Goal: Manage account settings

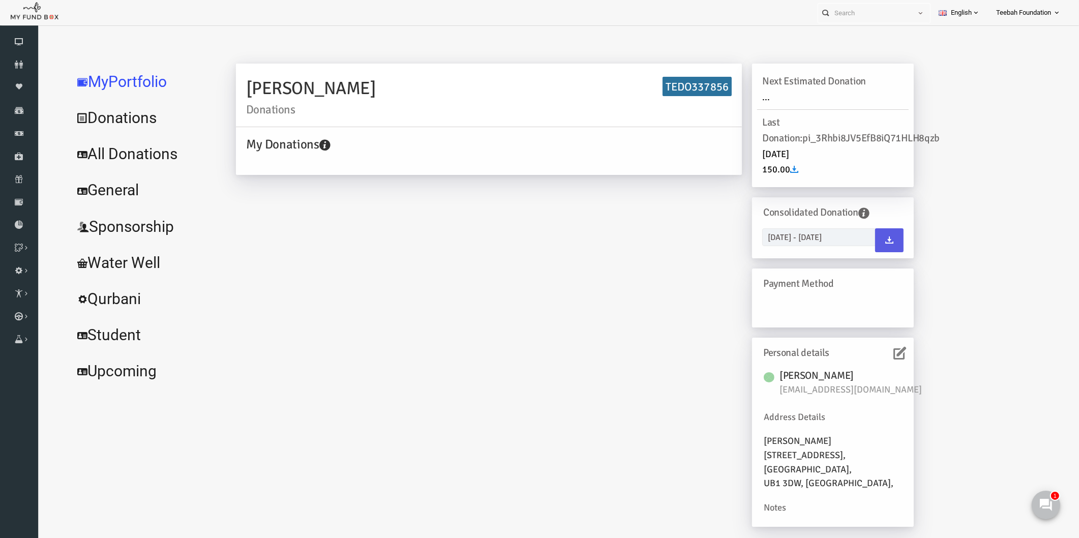
click at [610, 320] on div "[PERSON_NAME] Donations TEDO337856 My Donations Get free account credit Get fre…" at bounding box center [554, 300] width 698 height 473
click at [125, 161] on link "All Donations" at bounding box center [123, 154] width 153 height 37
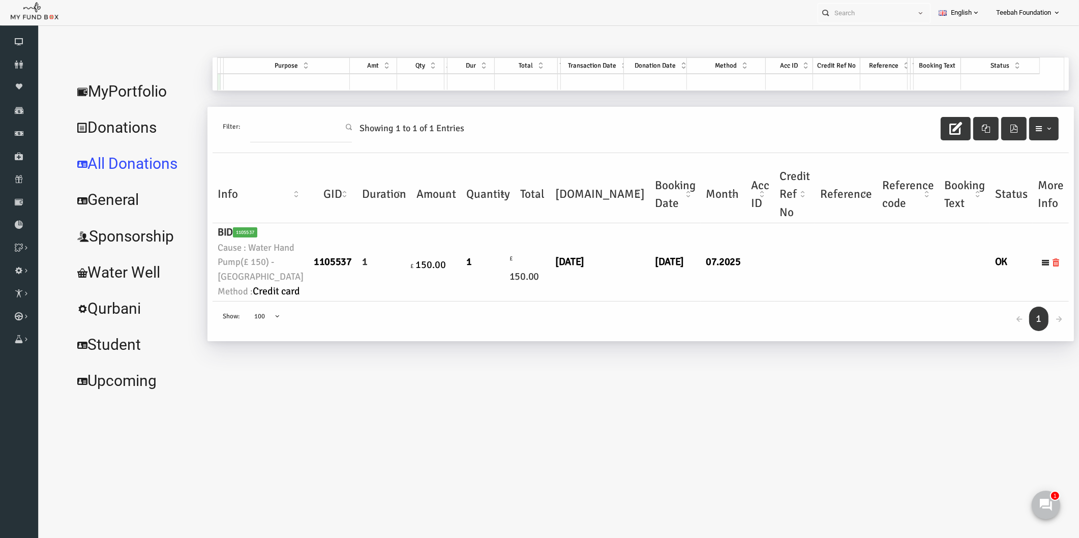
click at [501, 342] on div "← 1 → Show: 10 25 50 100 100" at bounding box center [620, 322] width 856 height 40
click at [94, 103] on link "MyPortfolio" at bounding box center [114, 91] width 134 height 37
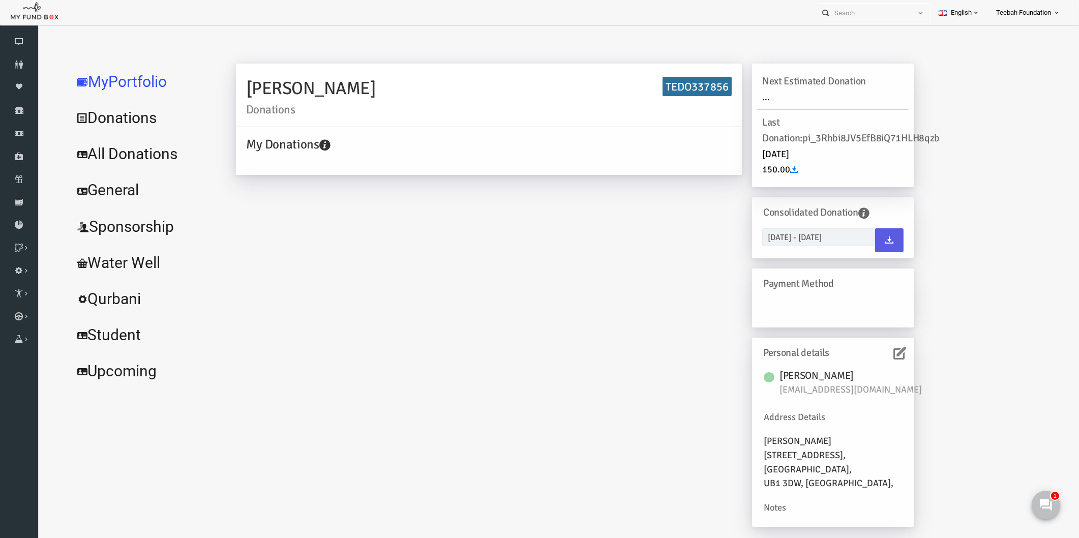
click at [261, 231] on div "[PERSON_NAME] Donations TEDO337856 My Donations Get free account credit Get fre…" at bounding box center [554, 300] width 698 height 473
click at [327, 298] on div "[PERSON_NAME] Donations TEDO337856 My Donations Get free account credit Get fre…" at bounding box center [554, 300] width 698 height 473
click at [129, 154] on link "All Donations" at bounding box center [123, 154] width 153 height 37
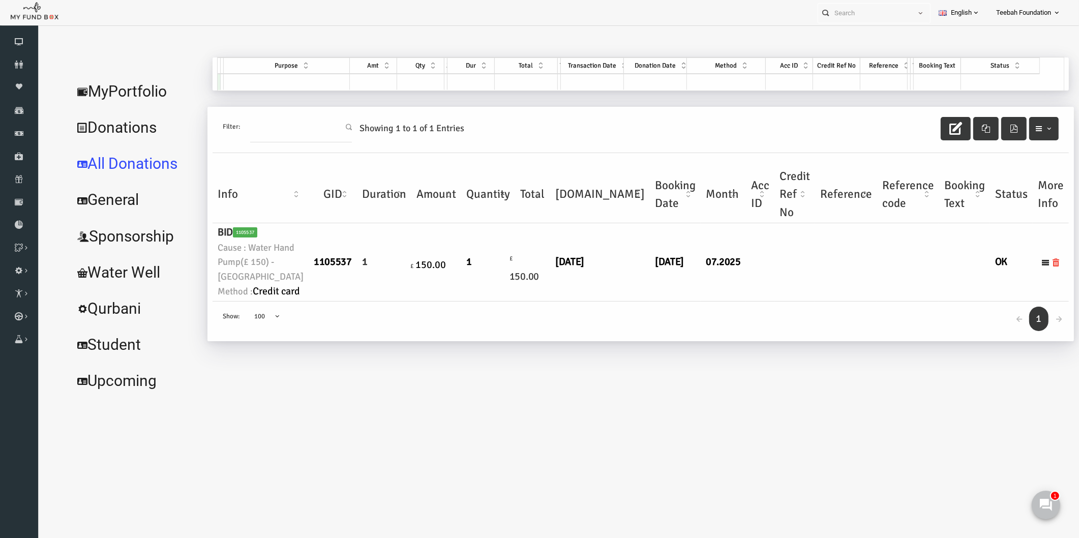
click at [794, 301] on td at bounding box center [825, 262] width 62 height 78
click at [101, 85] on link "MyPortfolio" at bounding box center [114, 91] width 134 height 37
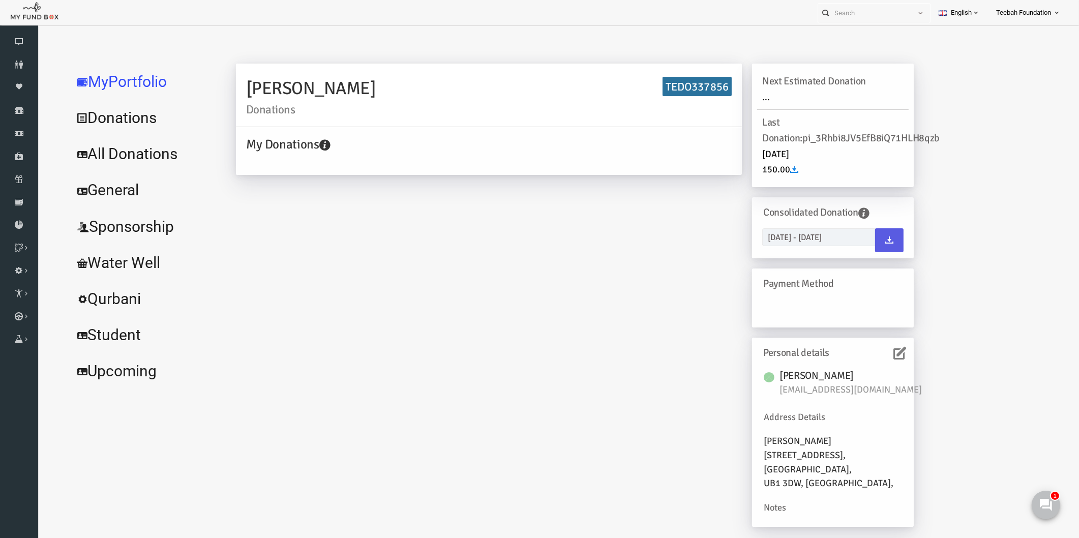
click at [427, 367] on div "[PERSON_NAME] Donations TEDO337856 My Donations Get free account credit Get fre…" at bounding box center [554, 300] width 698 height 473
click at [124, 157] on link "All Donations" at bounding box center [123, 154] width 153 height 37
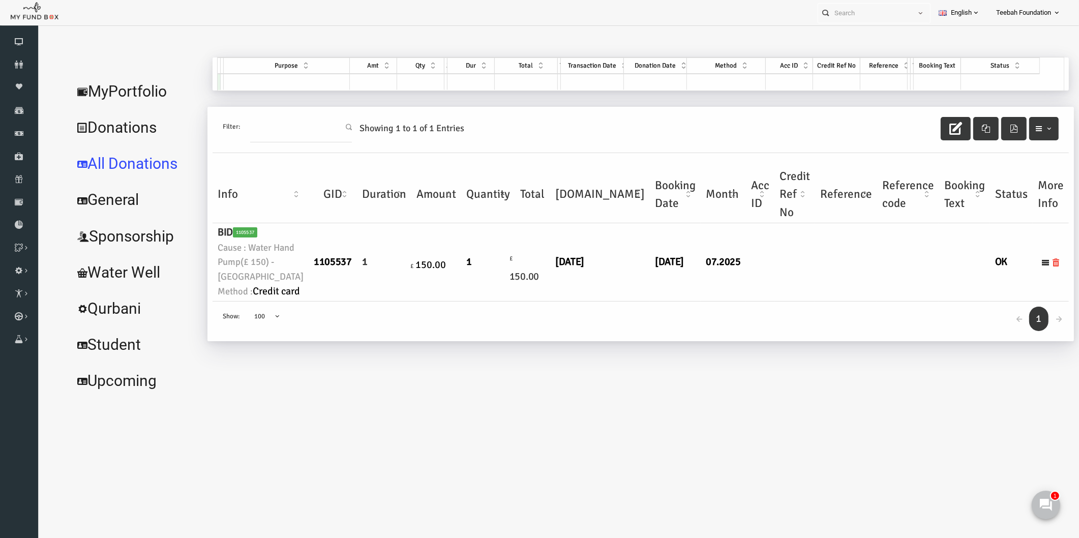
click at [109, 87] on link "MyPortfolio" at bounding box center [114, 91] width 134 height 37
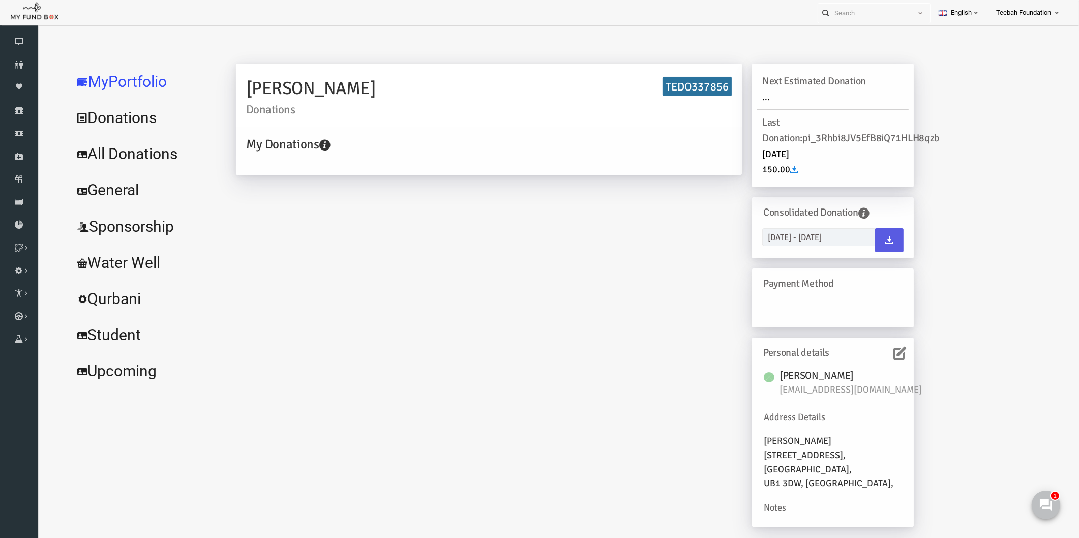
click at [203, 245] on div "[PERSON_NAME] Donations TEDO337856 My Donations Get free account credit Get fre…" at bounding box center [624, 297] width 848 height 480
click at [22, 62] on icon at bounding box center [19, 65] width 38 height 8
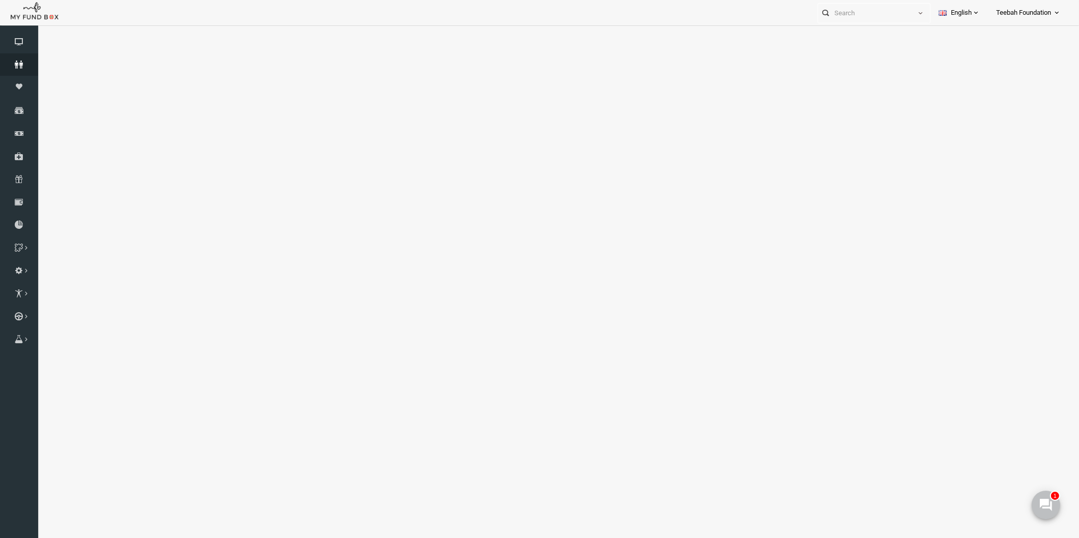
select select "100"
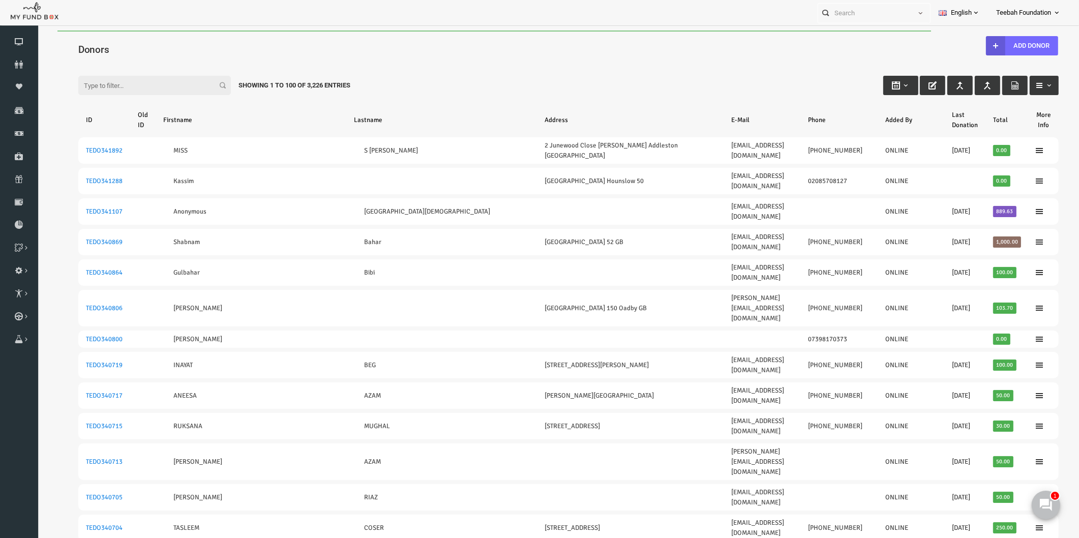
click at [127, 81] on input "Filter:" at bounding box center [133, 85] width 153 height 19
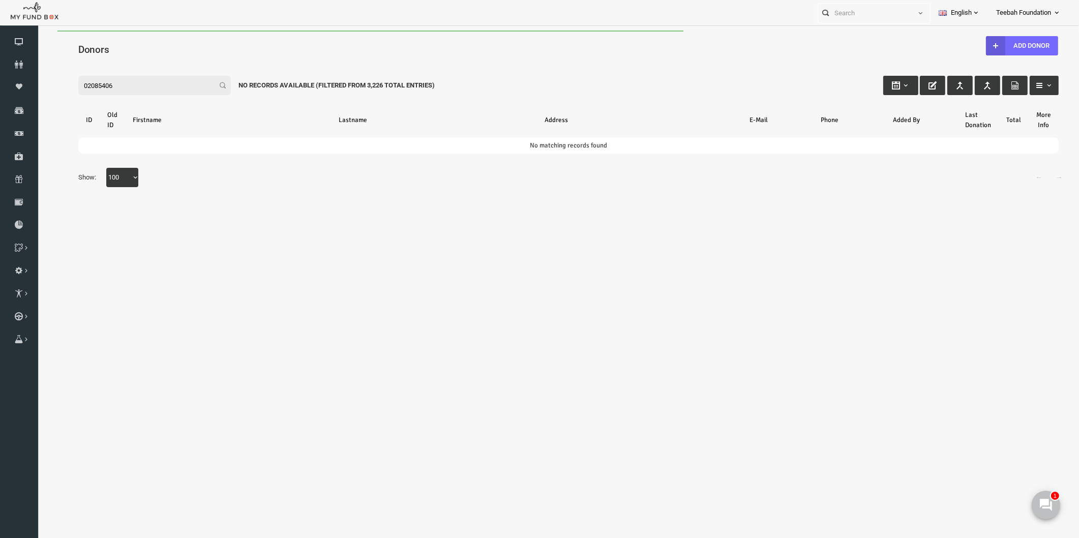
type input "020854068"
drag, startPoint x: 129, startPoint y: 82, endPoint x: 58, endPoint y: 90, distance: 71.1
click at [58, 90] on input "020854068" at bounding box center [133, 85] width 153 height 19
click at [98, 84] on input "020854068" at bounding box center [133, 85] width 153 height 19
drag, startPoint x: 100, startPoint y: 84, endPoint x: 38, endPoint y: 90, distance: 62.8
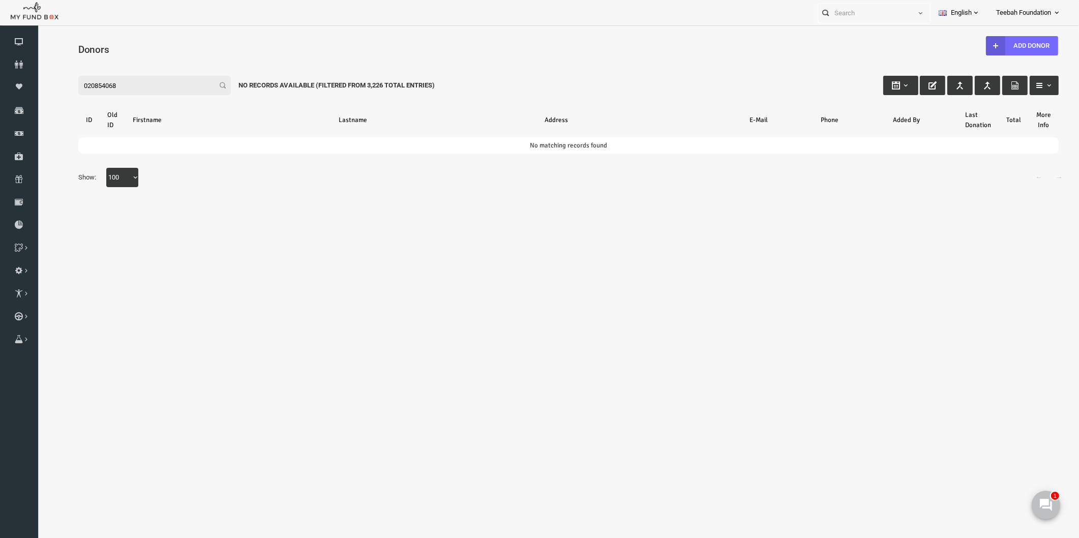
click at [38, 90] on div "Search: By ID: Note :ID should be atleast 5 digits By Name: Note :Name should b…" at bounding box center [547, 130] width 1021 height 156
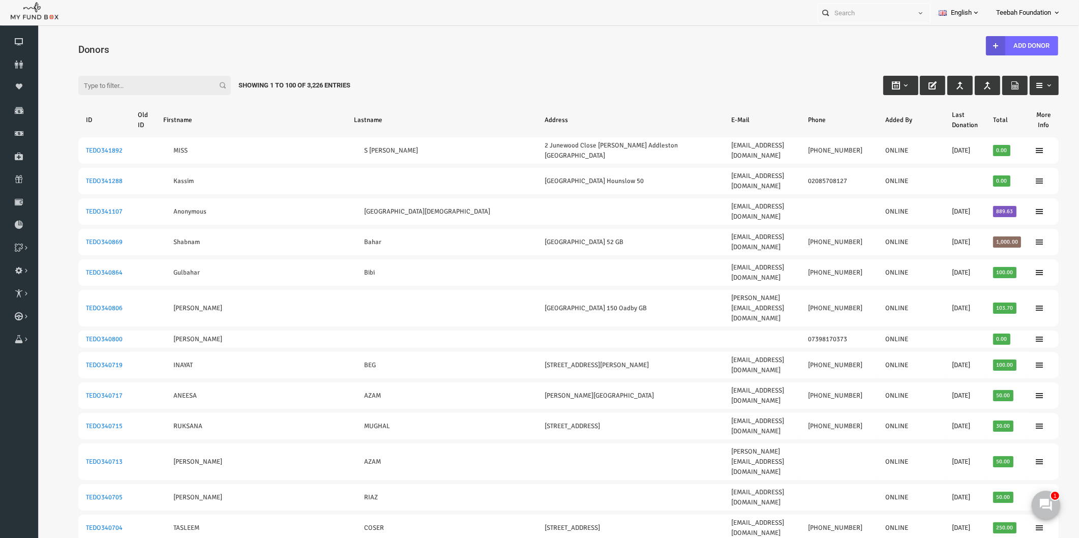
click at [116, 88] on input "Filter:" at bounding box center [133, 85] width 153 height 19
type input "2"
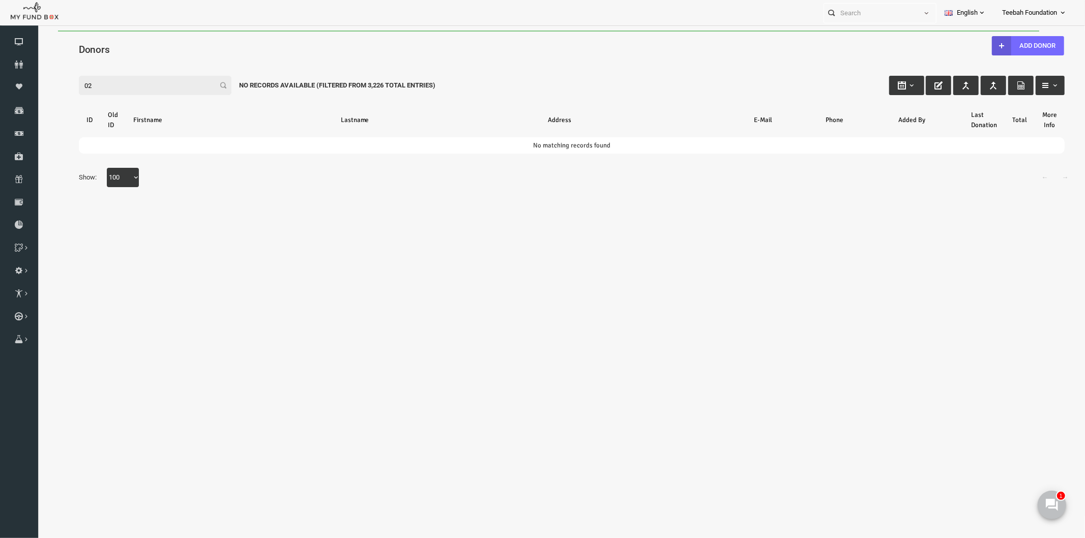
type input "0"
type input "t"
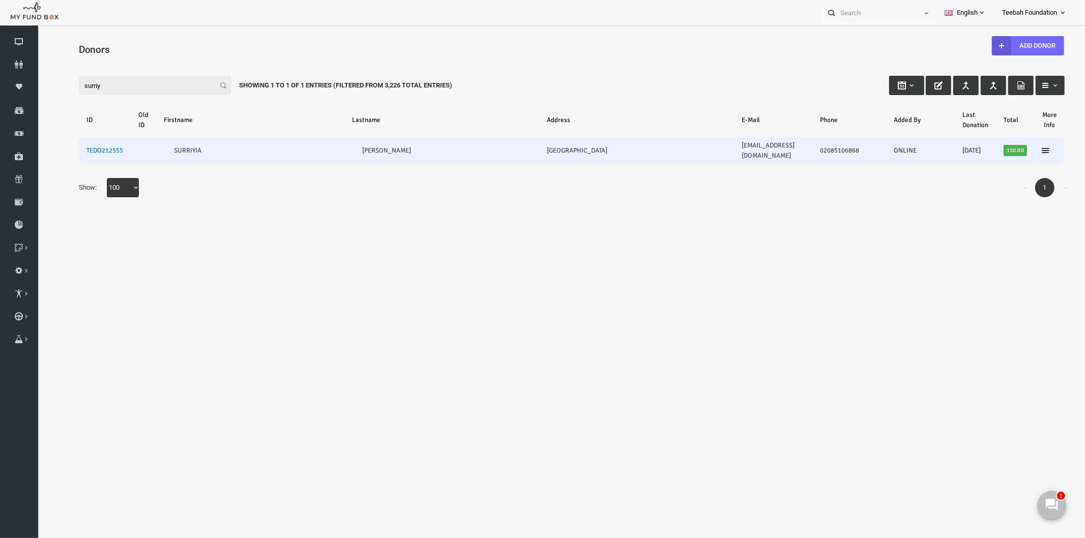
type input "surriy"
click at [83, 146] on link "TEDO212555" at bounding box center [83, 150] width 37 height 8
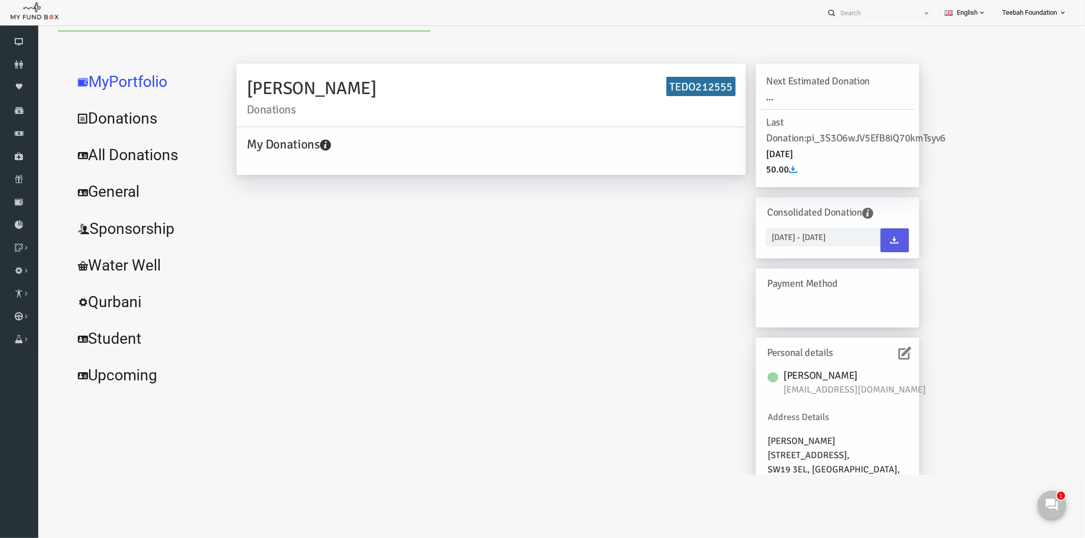
click at [117, 155] on link "All Donations" at bounding box center [123, 154] width 153 height 37
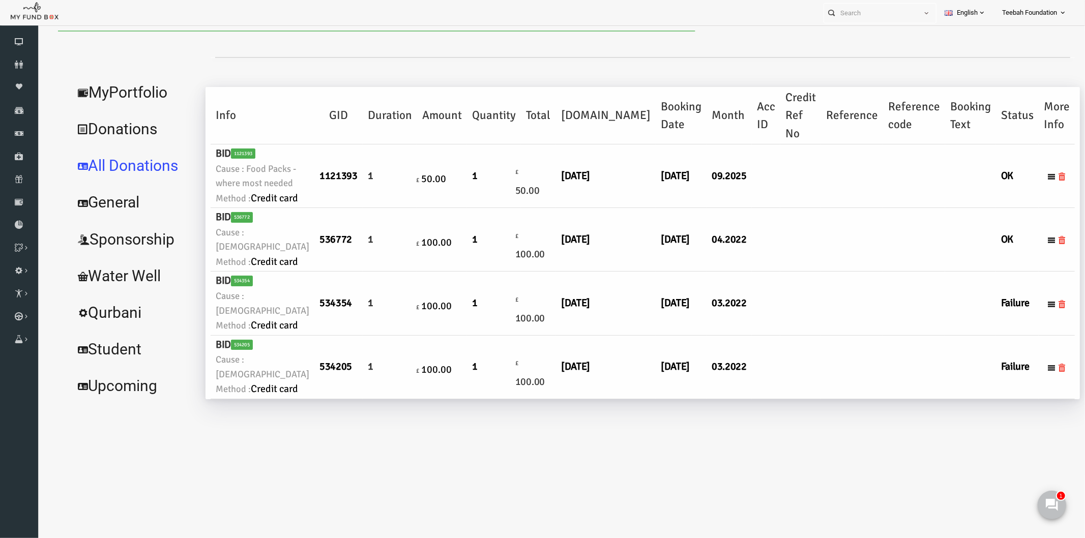
select select "100"
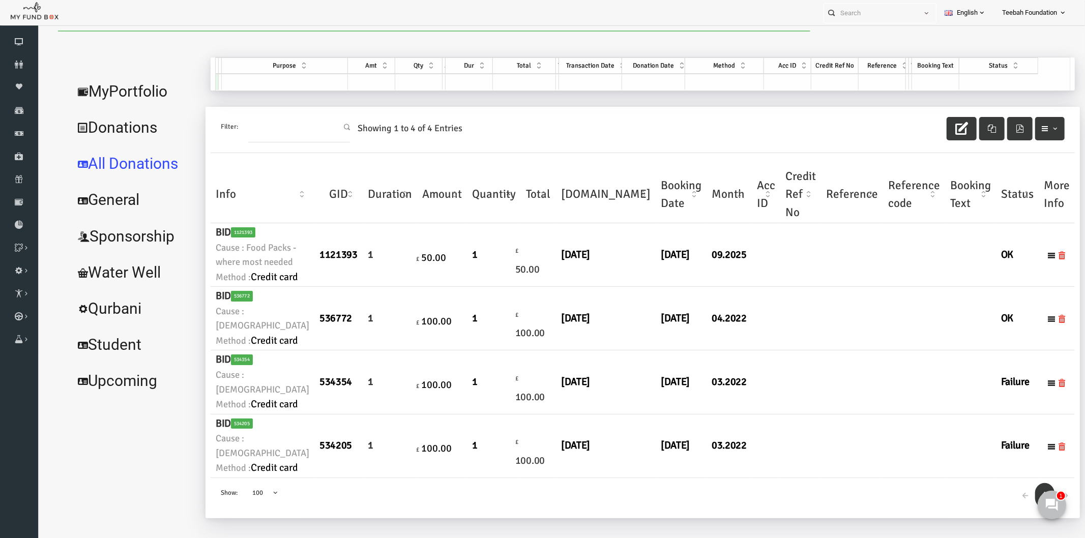
click at [141, 164] on link "All Donations" at bounding box center [113, 163] width 132 height 37
click at [150, 161] on link "All Donations" at bounding box center [110, 163] width 127 height 37
click at [794, 287] on td at bounding box center [825, 255] width 62 height 64
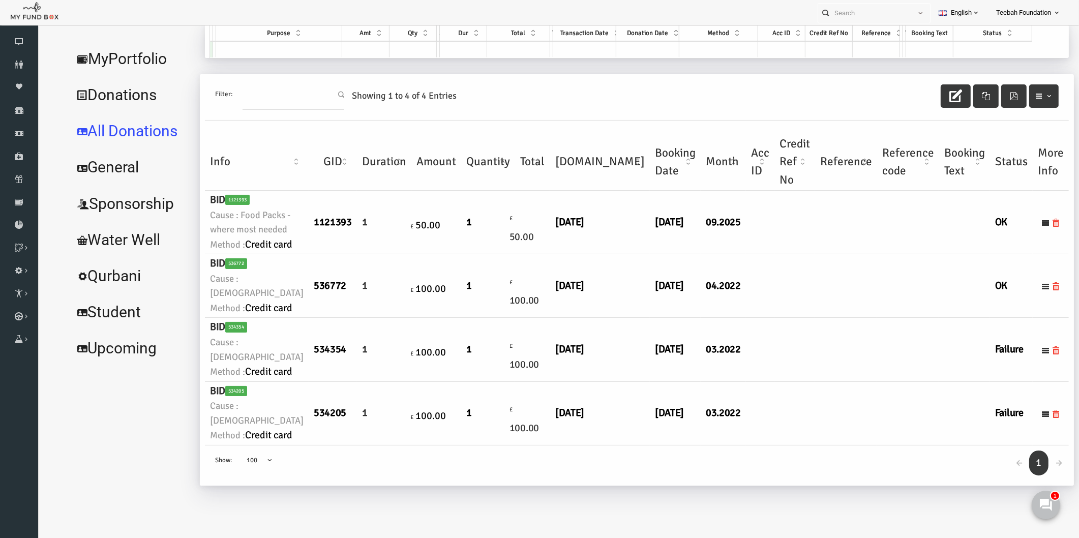
scroll to position [84, 0]
click at [794, 318] on td at bounding box center [825, 286] width 62 height 64
click at [103, 60] on link "MyPortfolio" at bounding box center [110, 59] width 127 height 37
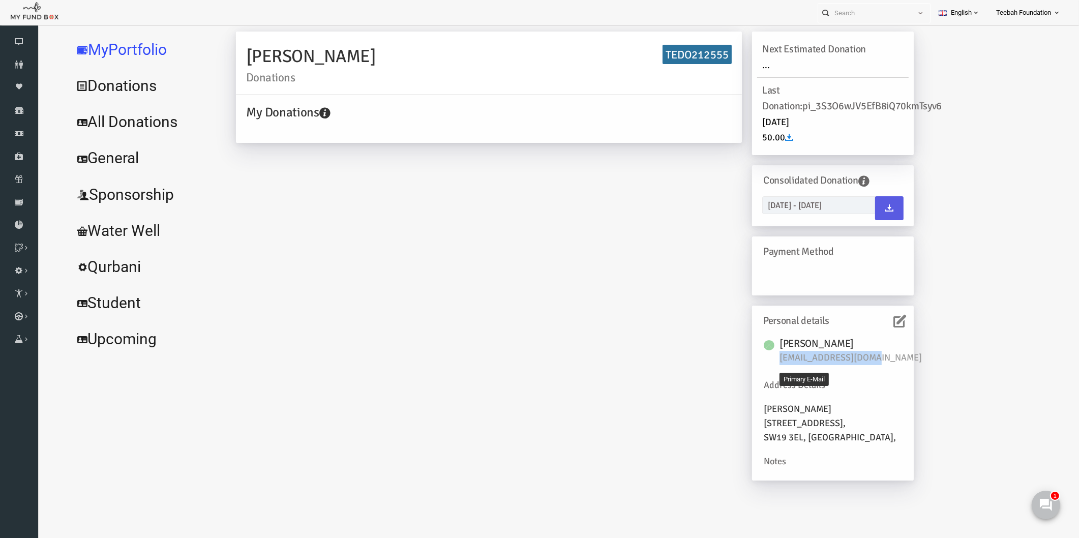
drag, startPoint x: 848, startPoint y: 360, endPoint x: 758, endPoint y: 360, distance: 89.5
click at [759, 360] on span "[EMAIL_ADDRESS][DOMAIN_NAME]" at bounding box center [835, 358] width 153 height 14
copy span "[EMAIL_ADDRESS][DOMAIN_NAME]"
drag, startPoint x: 877, startPoint y: 322, endPoint x: 854, endPoint y: 364, distance: 46.9
click at [854, 364] on div "Personal details [PERSON_NAME] [EMAIL_ADDRESS][DOMAIN_NAME] Address Details [ST…" at bounding box center [812, 393] width 162 height 175
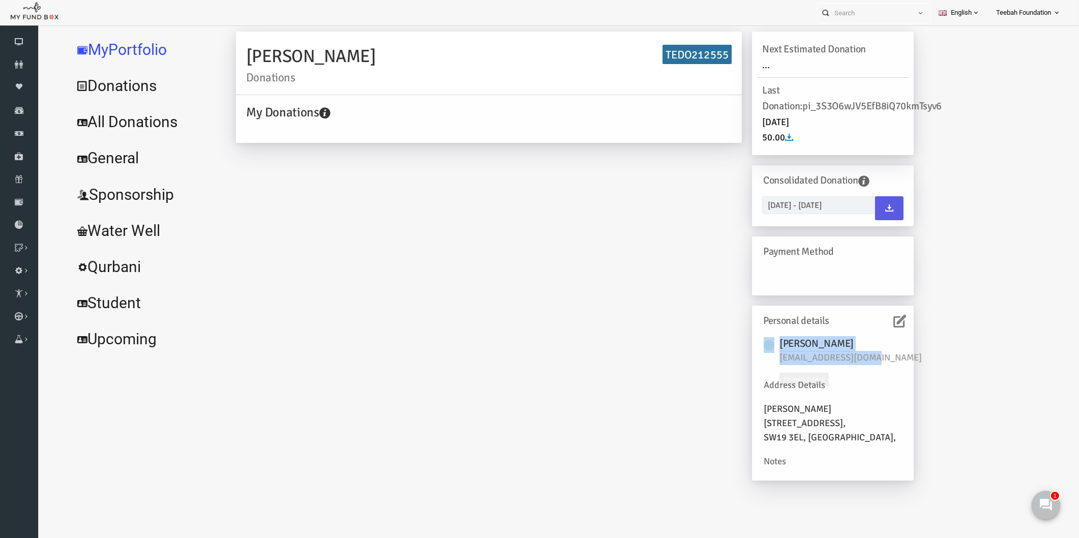
click at [873, 350] on h6 "[PERSON_NAME]" at bounding box center [835, 344] width 153 height 16
click at [877, 322] on icon at bounding box center [879, 321] width 13 height 13
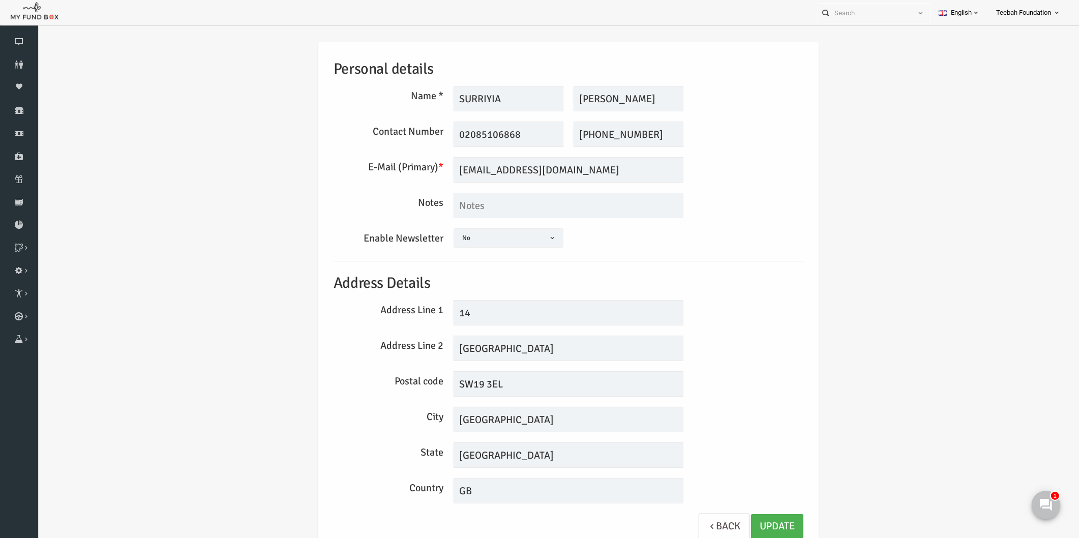
scroll to position [0, 0]
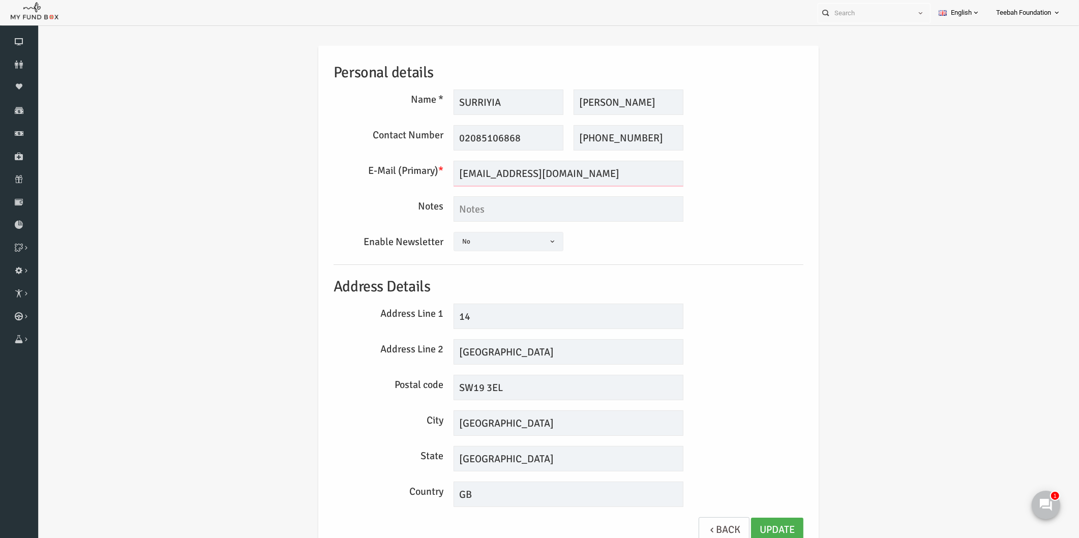
click at [527, 175] on input "[EMAIL_ADDRESS][DOMAIN_NAME]" at bounding box center [548, 173] width 230 height 25
click at [486, 105] on input "SURRIYIA" at bounding box center [488, 102] width 110 height 25
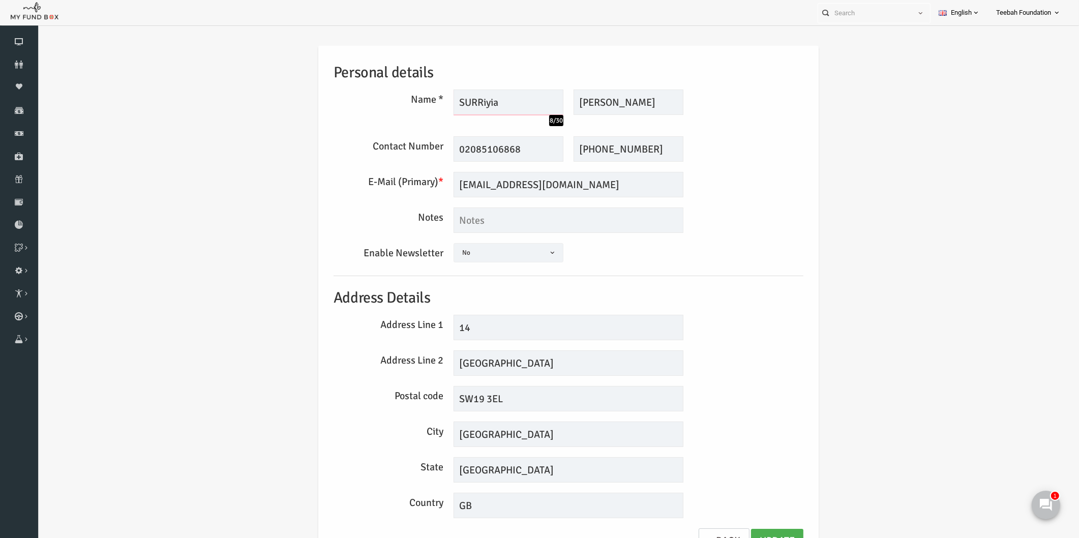
click at [460, 99] on input "SURRiyia" at bounding box center [488, 102] width 110 height 25
type input "Surriyia"
click at [669, 180] on div "E-Mail (Primary) * [EMAIL_ADDRESS][DOMAIN_NAME] We will be sending invoices to …" at bounding box center [548, 184] width 480 height 25
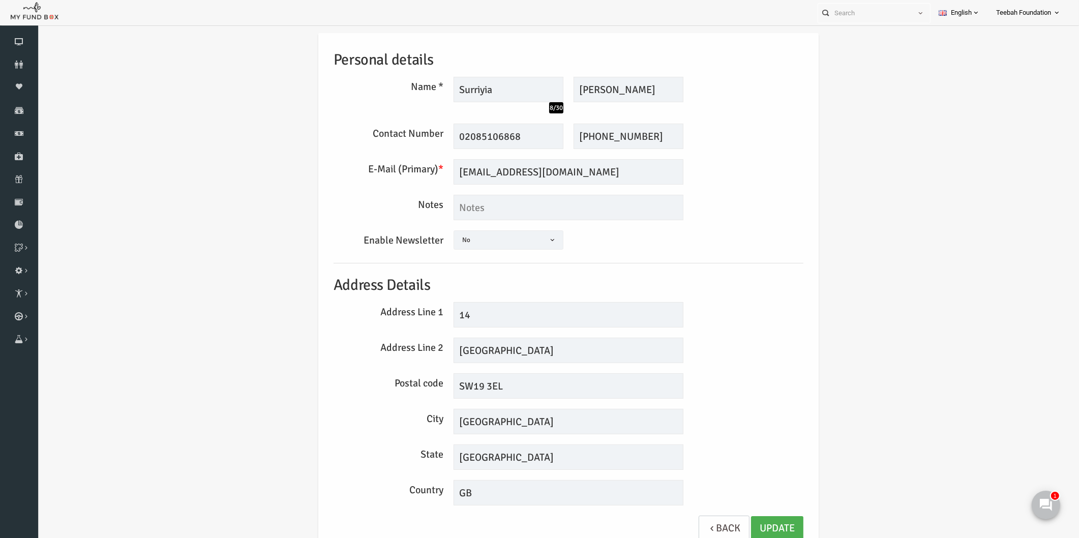
scroll to position [16, 0]
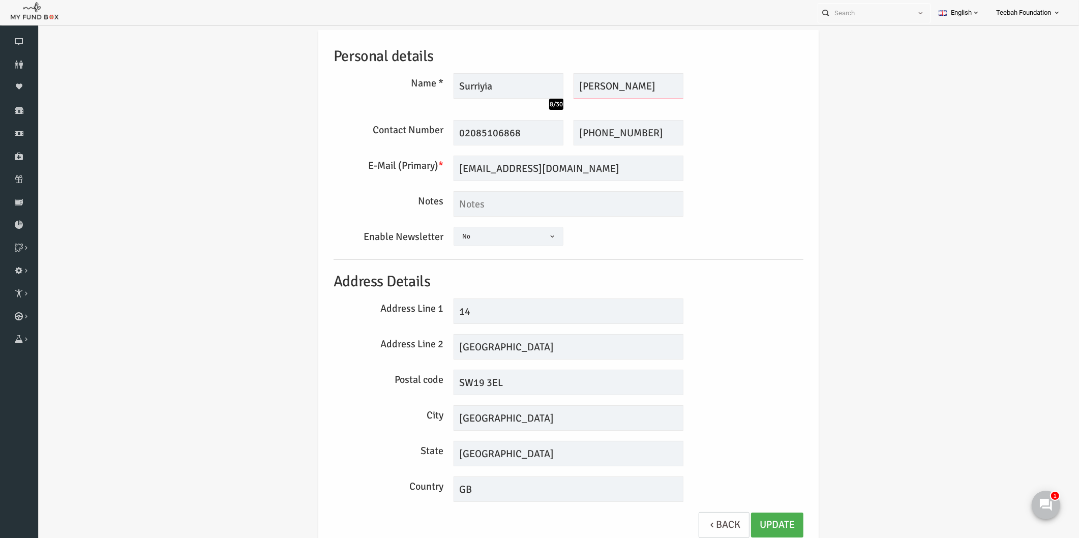
click at [618, 84] on input "[PERSON_NAME]" at bounding box center [608, 85] width 110 height 25
type input "[PERSON_NAME]"
click at [761, 526] on link "Update" at bounding box center [756, 525] width 52 height 25
click at [732, 363] on div "Personal details Name * Surriyia 8/30 Description allows upto maximum of 255 ch…" at bounding box center [548, 288] width 490 height 519
click at [172, 276] on div "Personal details Name * Surriyia 8/30 Description allows upto maximum of 255 ch…" at bounding box center [547, 291] width 1021 height 554
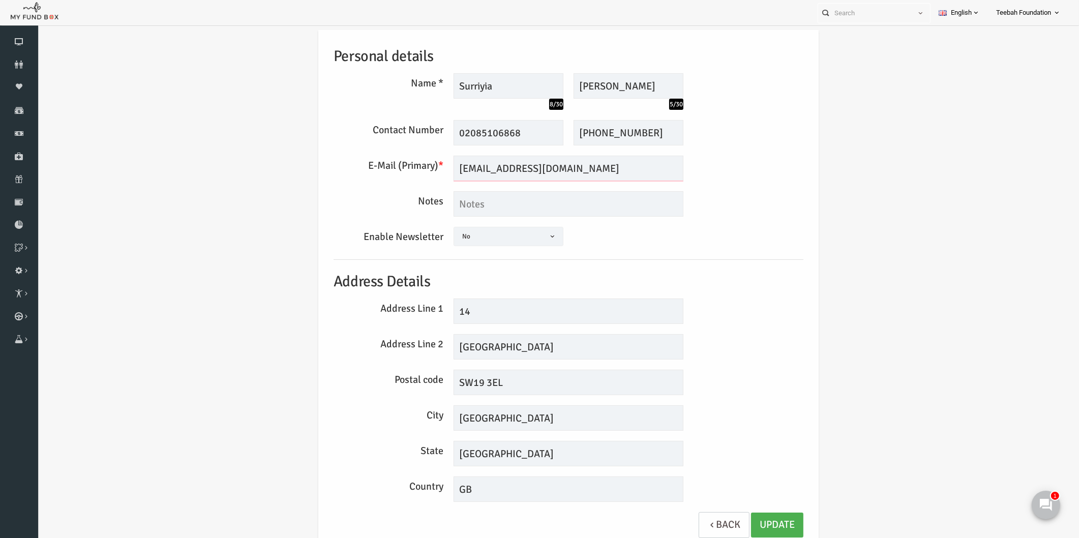
click at [488, 171] on input "[EMAIL_ADDRESS][DOMAIN_NAME]" at bounding box center [548, 168] width 230 height 25
click at [778, 165] on div "E-Mail (Primary) * [EMAIL_ADDRESS][DOMAIN_NAME] We will be sending invoices to …" at bounding box center [548, 168] width 480 height 25
click at [617, 128] on input "[PHONE_NUMBER]" at bounding box center [608, 132] width 110 height 25
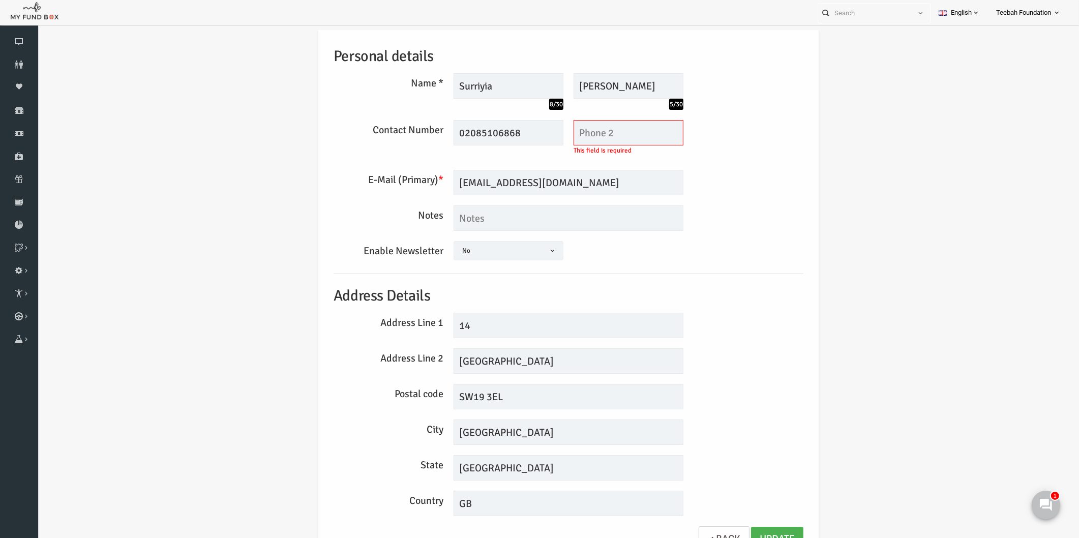
drag, startPoint x: 541, startPoint y: 128, endPoint x: 488, endPoint y: 139, distance: 53.7
click at [488, 139] on div "02085106868 This field is required" at bounding box center [488, 132] width 120 height 25
drag, startPoint x: 492, startPoint y: 134, endPoint x: 407, endPoint y: 150, distance: 86.5
click at [408, 150] on div "Contact Number 02085106868 This field is required This field is required" at bounding box center [548, 140] width 480 height 40
click at [566, 129] on input "text" at bounding box center [608, 132] width 110 height 25
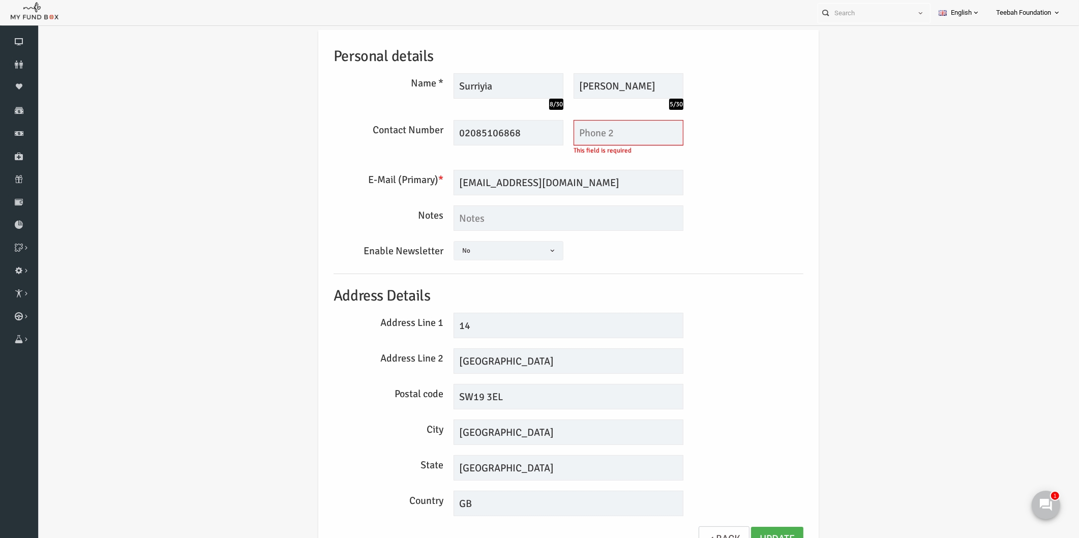
paste input "02085106868"
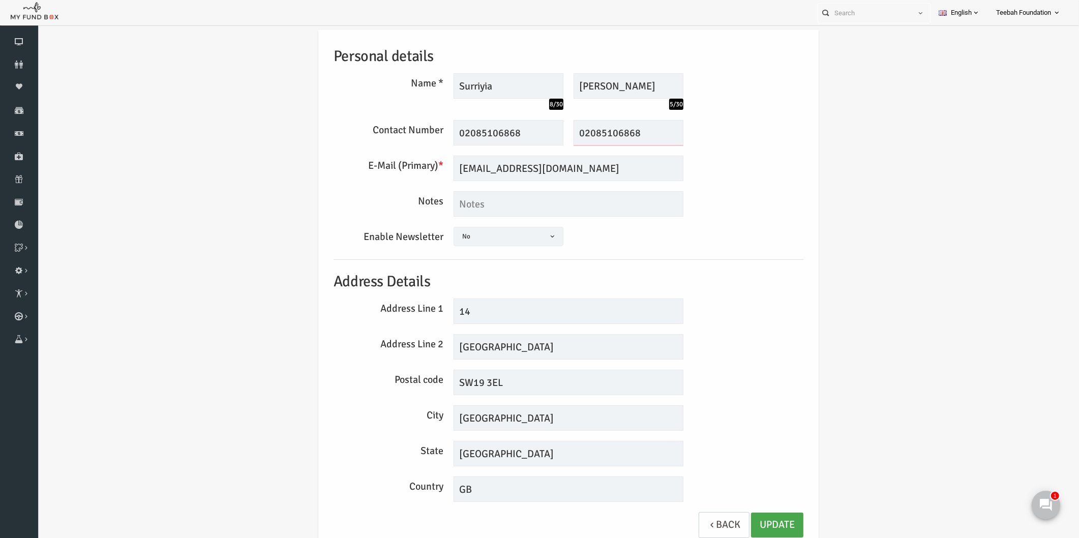
type input "02085106868"
click at [752, 516] on link "Update" at bounding box center [756, 525] width 52 height 25
click at [764, 394] on div "Postal code SW19 3EL" at bounding box center [548, 382] width 480 height 25
click at [750, 525] on link "Update" at bounding box center [756, 525] width 52 height 25
click at [751, 341] on div "Address Line 2 [GEOGRAPHIC_DATA]" at bounding box center [548, 346] width 480 height 25
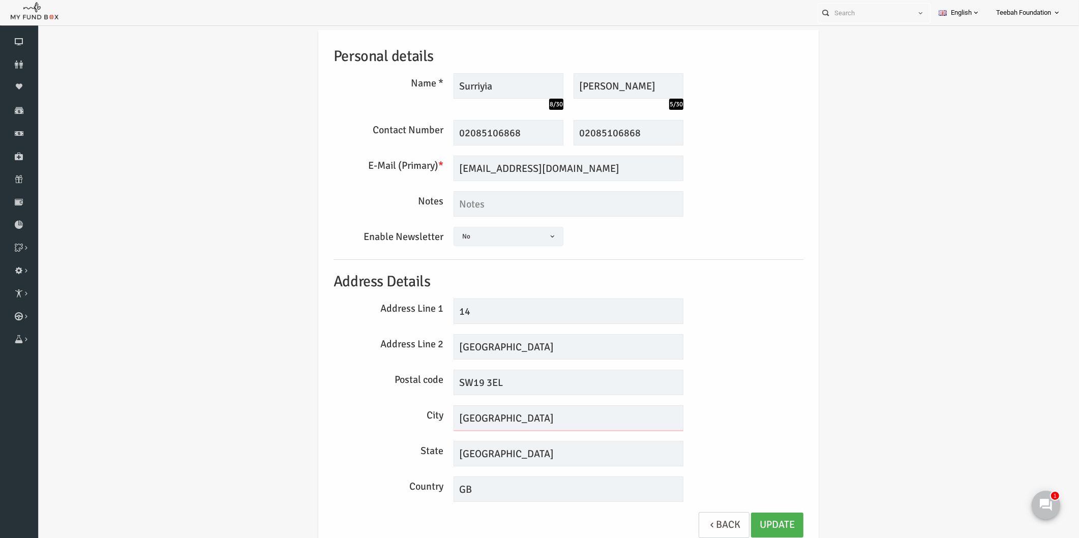
click at [468, 419] on input "[GEOGRAPHIC_DATA]" at bounding box center [548, 417] width 230 height 25
drag, startPoint x: 475, startPoint y: 419, endPoint x: 441, endPoint y: 422, distance: 33.8
click at [441, 422] on input "[GEOGRAPHIC_DATA]" at bounding box center [548, 417] width 230 height 25
type input "[GEOGRAPHIC_DATA]"
click at [486, 167] on input "[EMAIL_ADDRESS][DOMAIN_NAME]" at bounding box center [548, 168] width 230 height 25
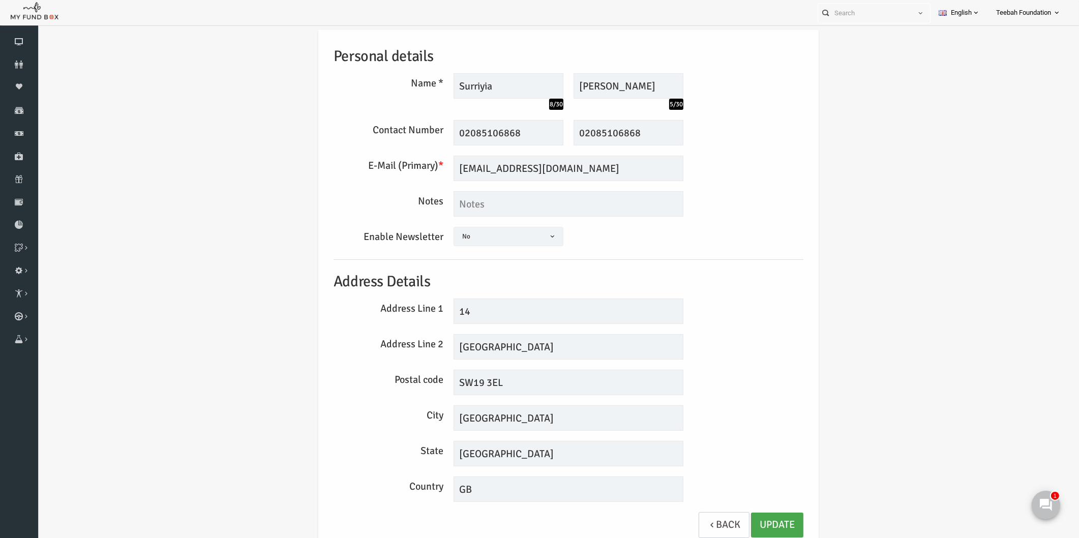
click at [738, 522] on link "Update" at bounding box center [756, 525] width 52 height 25
click at [468, 170] on input "[EMAIL_ADDRESS][DOMAIN_NAME]" at bounding box center [548, 168] width 230 height 25
drag, startPoint x: 540, startPoint y: 166, endPoint x: 422, endPoint y: 190, distance: 120.3
click at [422, 190] on div "Personal details Name * Surriyia 8/30 Description allows upto maximum of 255 ch…" at bounding box center [548, 288] width 490 height 519
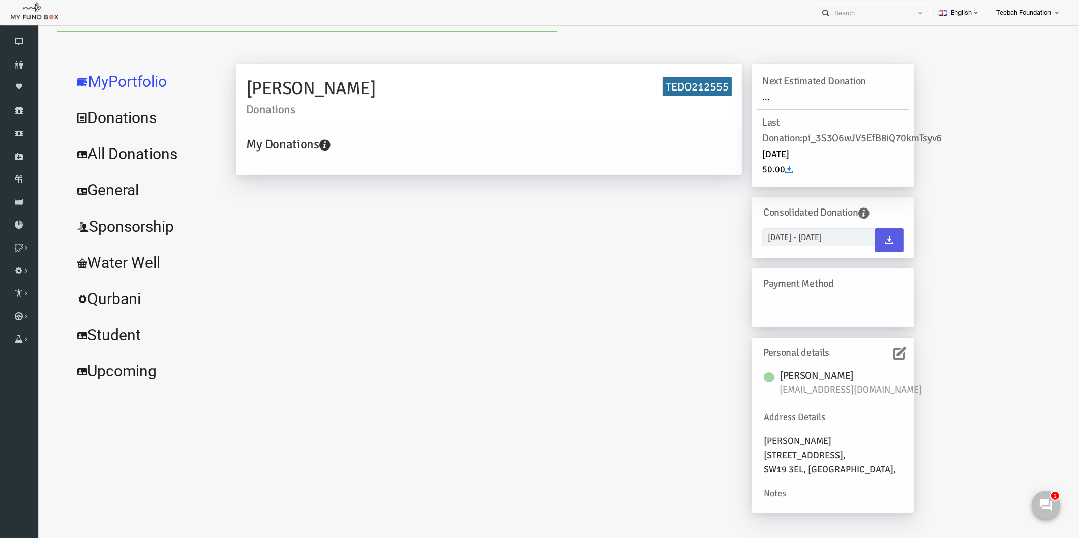
scroll to position [0, 0]
click at [131, 160] on link "All Donations" at bounding box center [123, 154] width 153 height 37
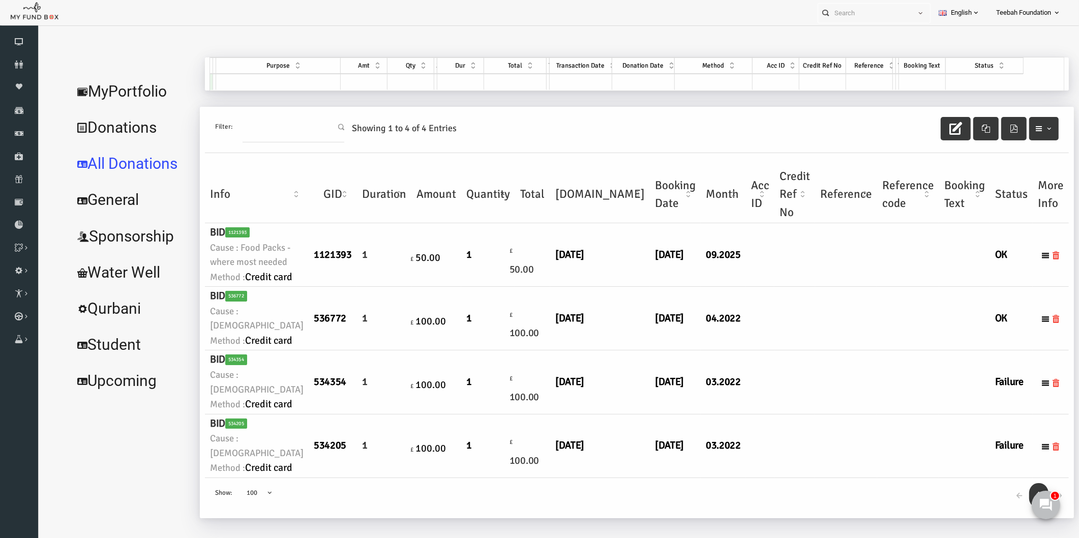
click at [794, 287] on td at bounding box center [825, 255] width 62 height 64
click at [754, 275] on td at bounding box center [774, 255] width 41 height 64
click at [98, 73] on link "MyPortfolio" at bounding box center [110, 91] width 127 height 37
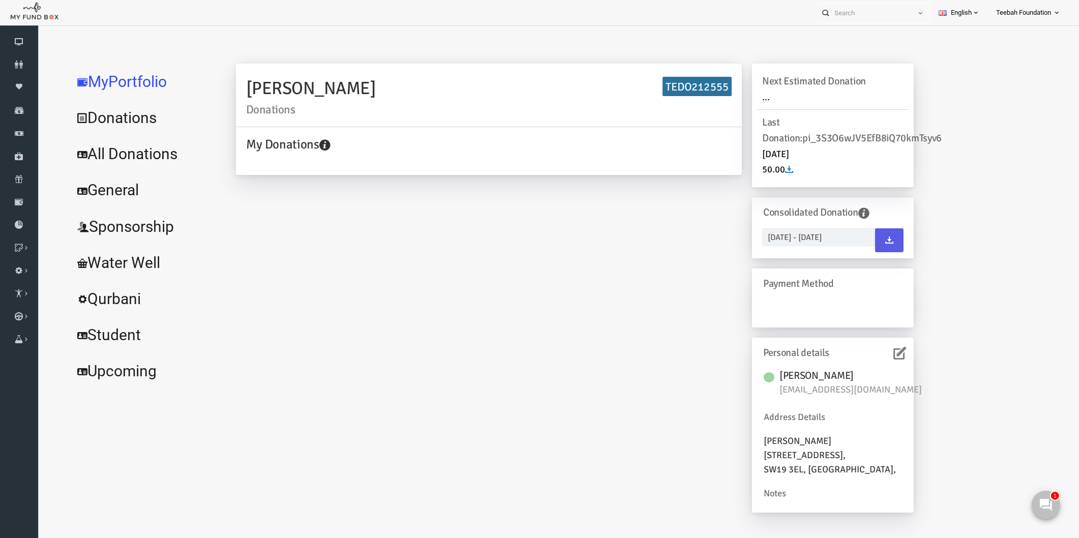
click at [317, 238] on div "SURRIYIA AHMED Donations TEDO212555 My Donations Get free account credit Get fr…" at bounding box center [554, 293] width 698 height 459
click at [85, 160] on link "All Donations" at bounding box center [123, 154] width 153 height 37
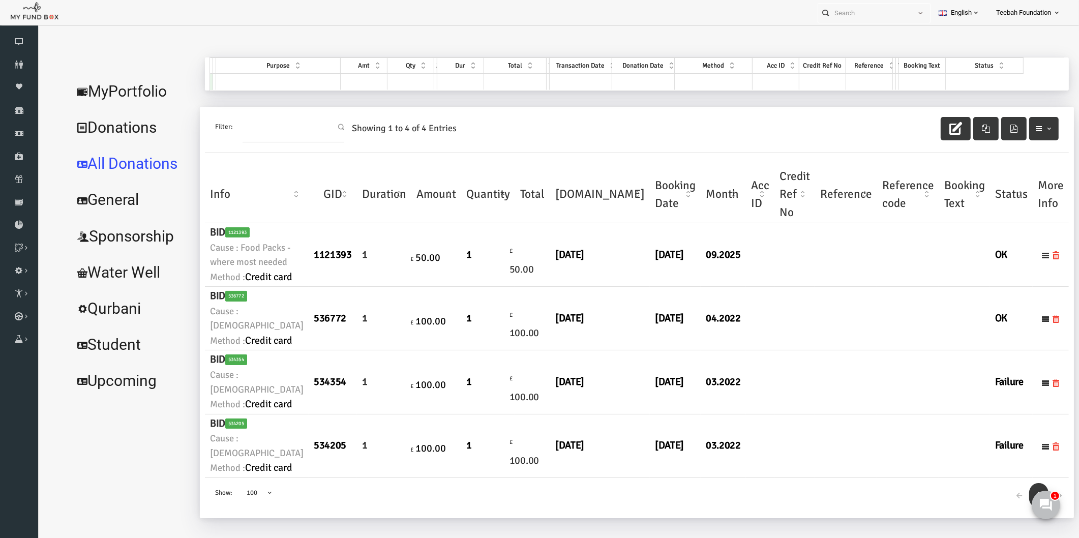
click at [124, 128] on link "Donations" at bounding box center [110, 127] width 127 height 37
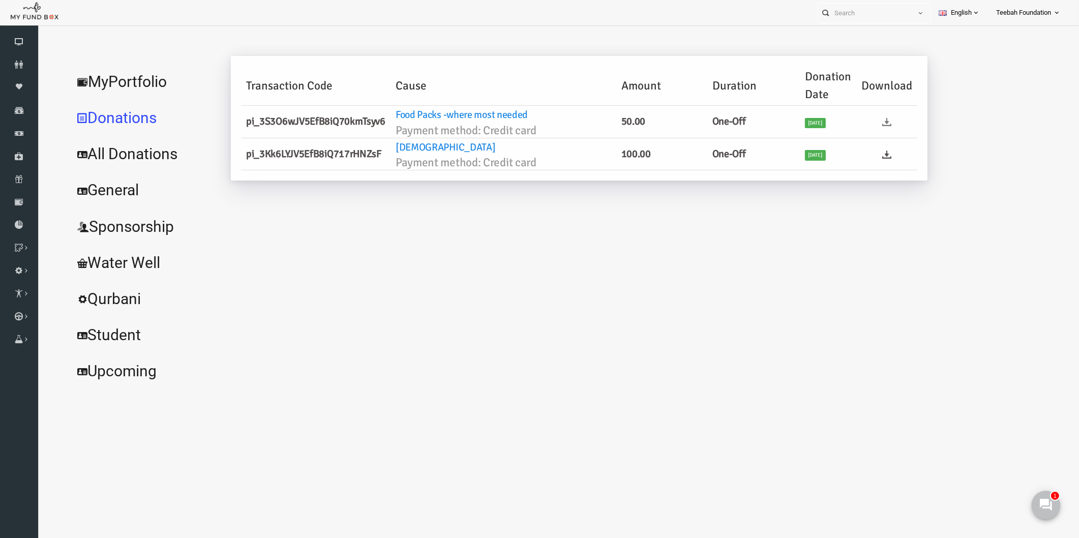
click at [863, 120] on icon at bounding box center [866, 121] width 9 height 9
click at [266, 222] on div "SURRIYIA AHMED Donations TEDO212555 My Donations Get free account credit Get fr…" at bounding box center [624, 223] width 848 height 332
click at [145, 155] on link "All Donations" at bounding box center [123, 154] width 153 height 37
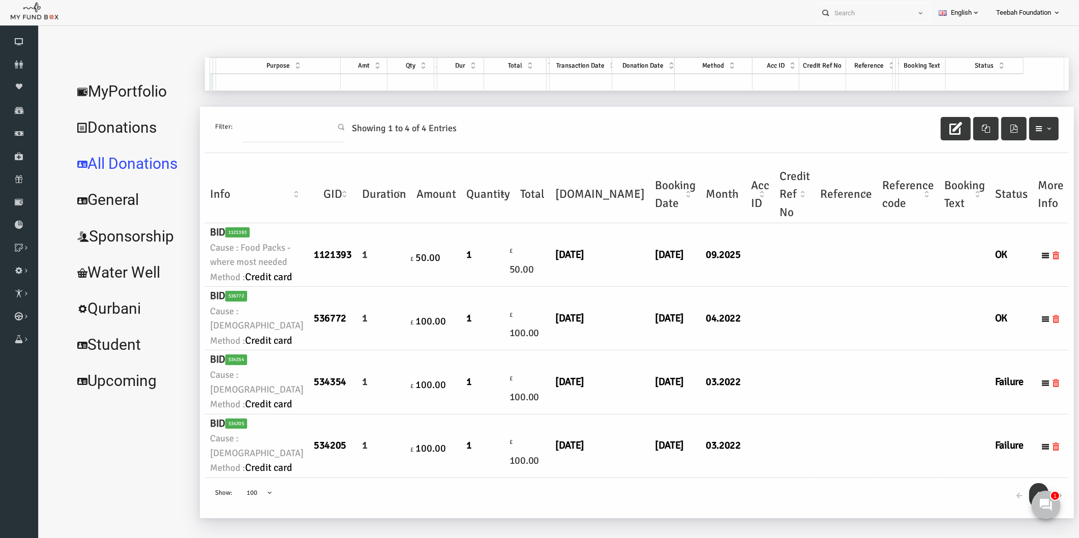
click at [754, 287] on td at bounding box center [774, 255] width 41 height 64
click at [127, 93] on link "MyPortfolio" at bounding box center [110, 91] width 127 height 37
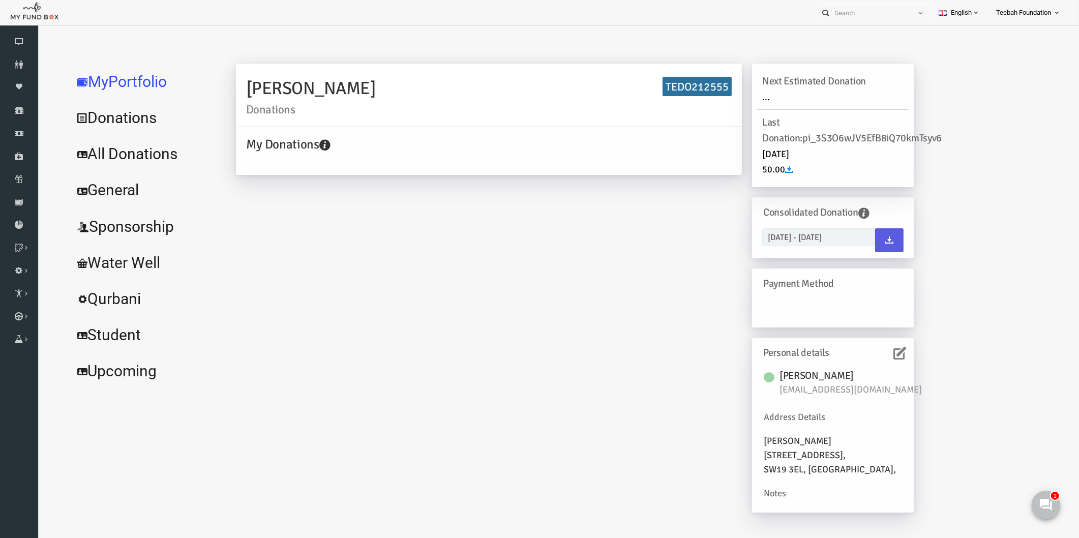
click at [429, 209] on div "SURRIYIA AHMED Donations TEDO212555 My Donations Get free account credit Get fr…" at bounding box center [554, 293] width 698 height 459
click at [133, 155] on link "All Donations" at bounding box center [123, 154] width 153 height 37
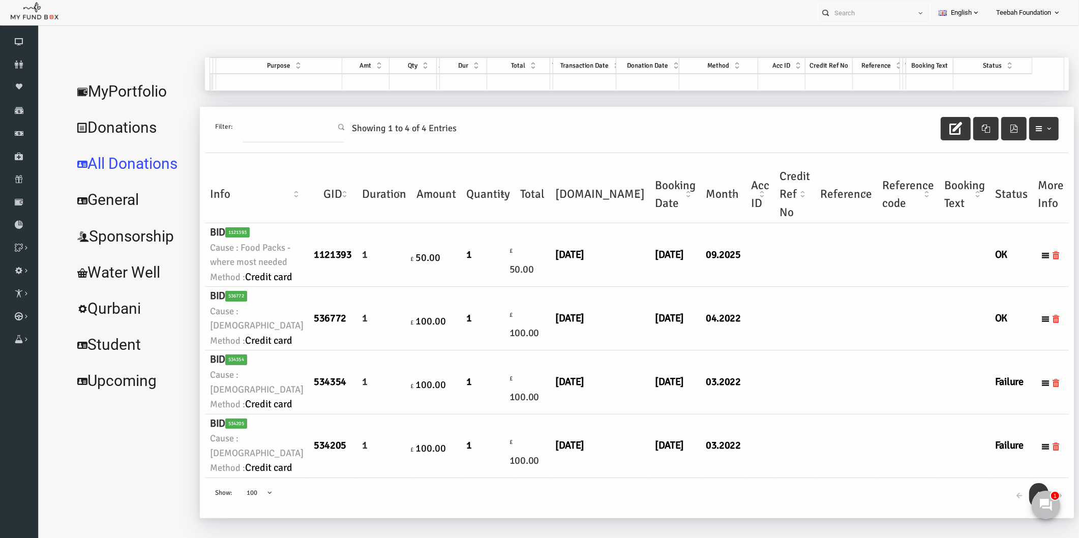
click at [680, 287] on td "09.2025" at bounding box center [702, 255] width 45 height 64
click at [108, 88] on link "MyPortfolio" at bounding box center [110, 91] width 127 height 37
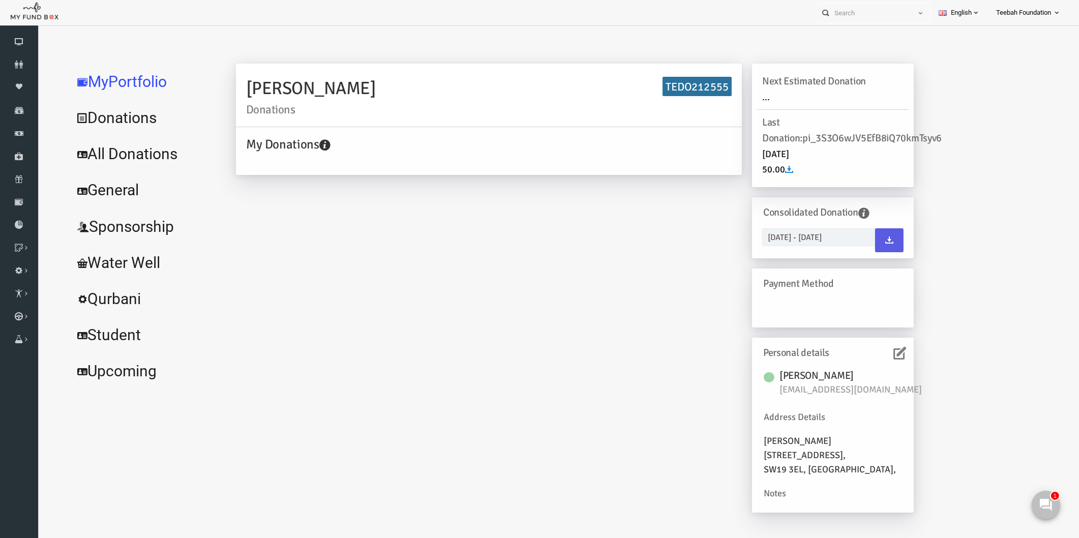
click at [161, 42] on div at bounding box center [547, 51] width 1001 height 41
click at [147, 151] on link "All Donations" at bounding box center [123, 154] width 153 height 37
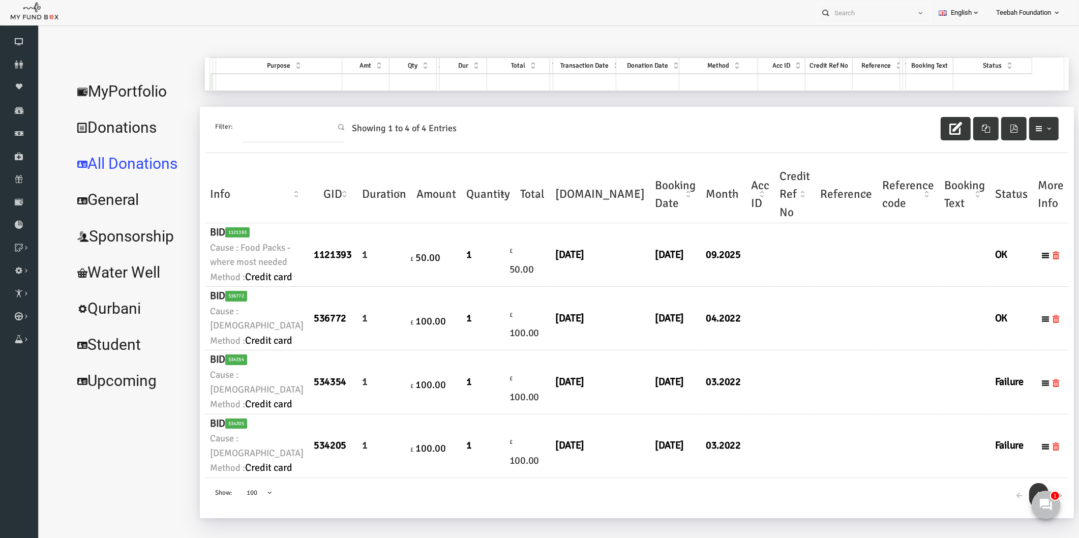
click at [127, 94] on link "MyPortfolio" at bounding box center [110, 91] width 127 height 37
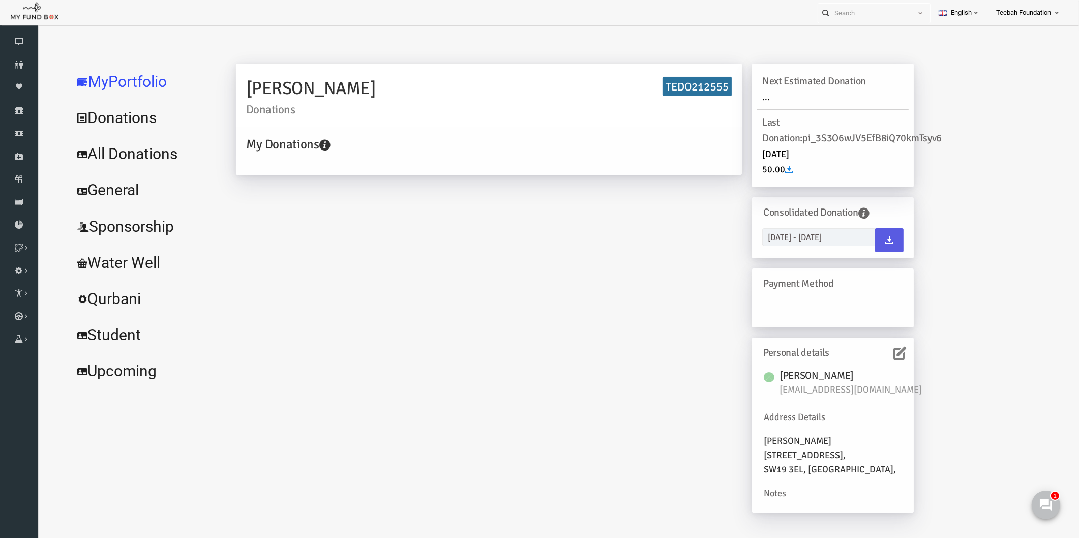
click at [493, 241] on div "SURRIYIA AHMED Donations TEDO212555 My Donations Get free account credit Get fr…" at bounding box center [554, 293] width 698 height 459
click at [874, 352] on icon at bounding box center [879, 353] width 13 height 13
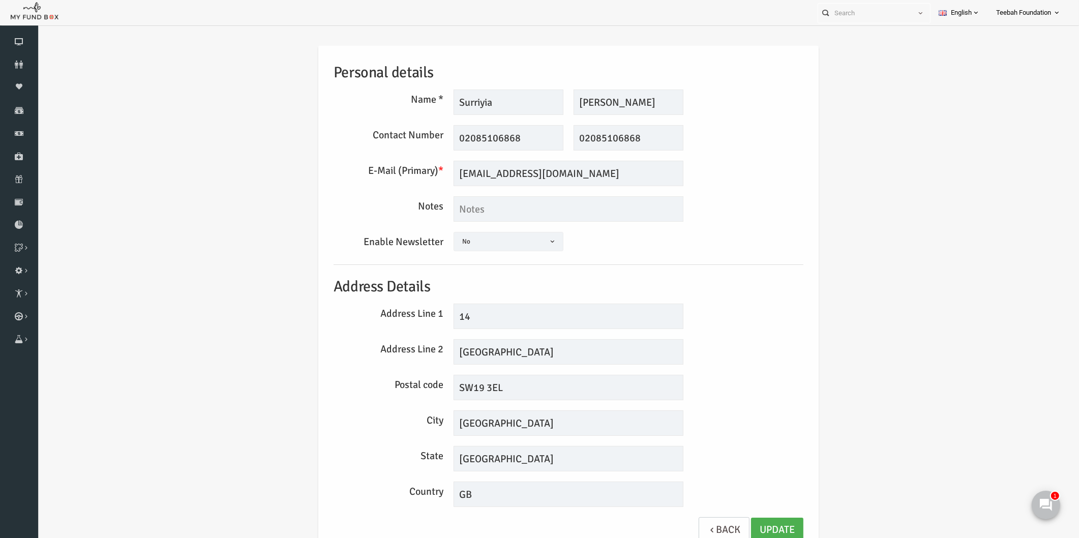
click at [917, 260] on div "Personal details Name * Surriyia Description allows upto maximum of 255 charact…" at bounding box center [547, 302] width 1021 height 543
click at [743, 515] on div "Personal details Name * Surriyia Description allows upto maximum of 255 charact…" at bounding box center [548, 300] width 490 height 508
click at [742, 520] on link "Update" at bounding box center [756, 530] width 52 height 25
click at [17, 67] on icon at bounding box center [19, 65] width 38 height 8
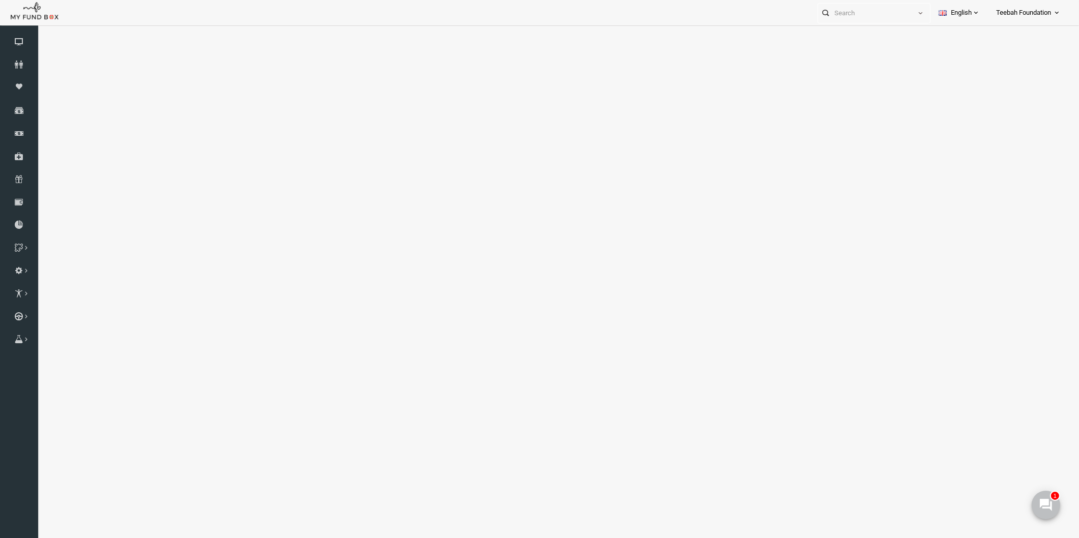
select select "100"
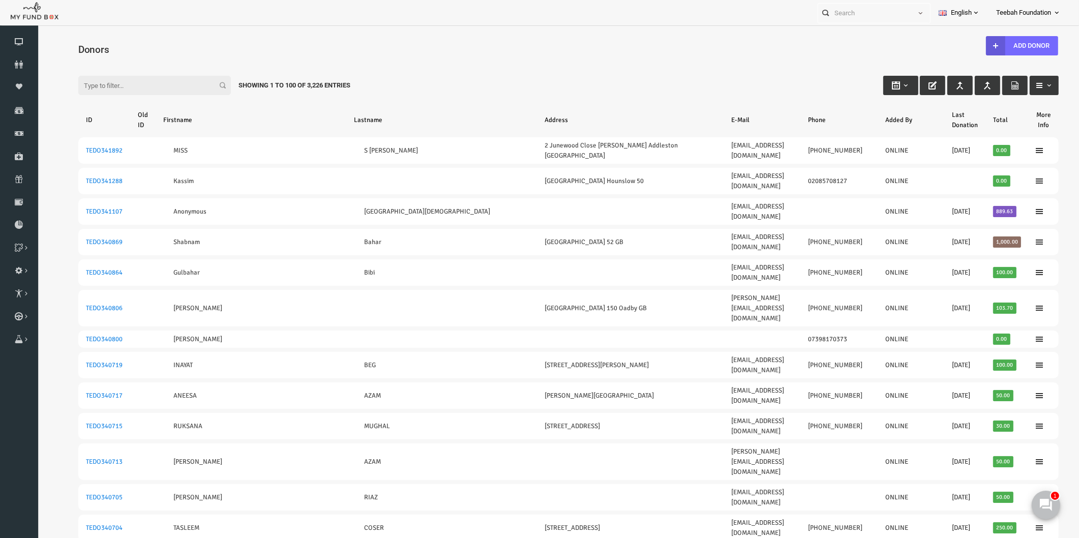
drag, startPoint x: 465, startPoint y: 80, endPoint x: 392, endPoint y: 77, distance: 73.3
click at [465, 80] on div "Filter: Showing 1 to 100 of 3,226 Entries" at bounding box center [547, 75] width 1001 height 27
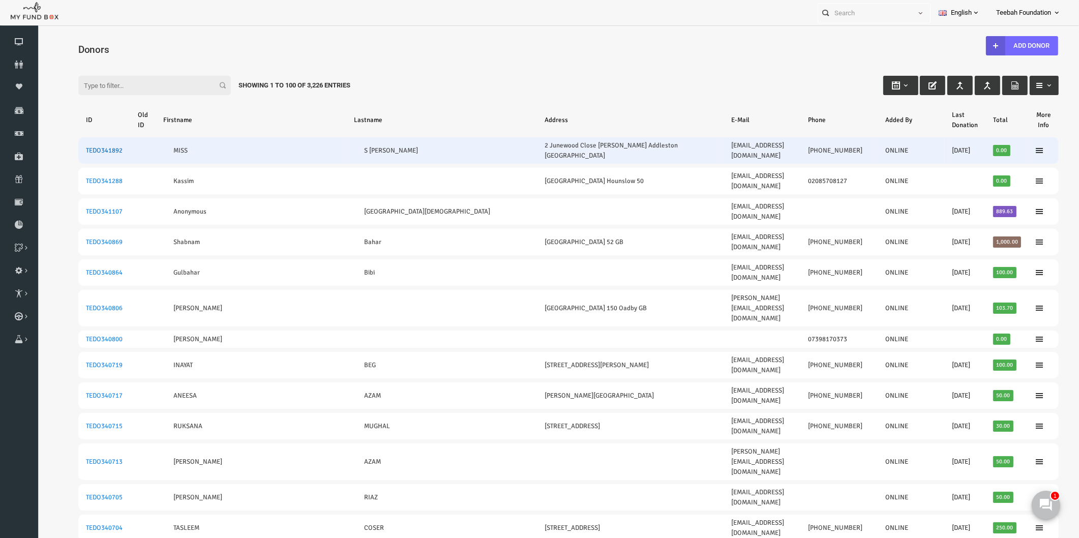
click at [88, 146] on link "TEDO341892" at bounding box center [83, 150] width 37 height 8
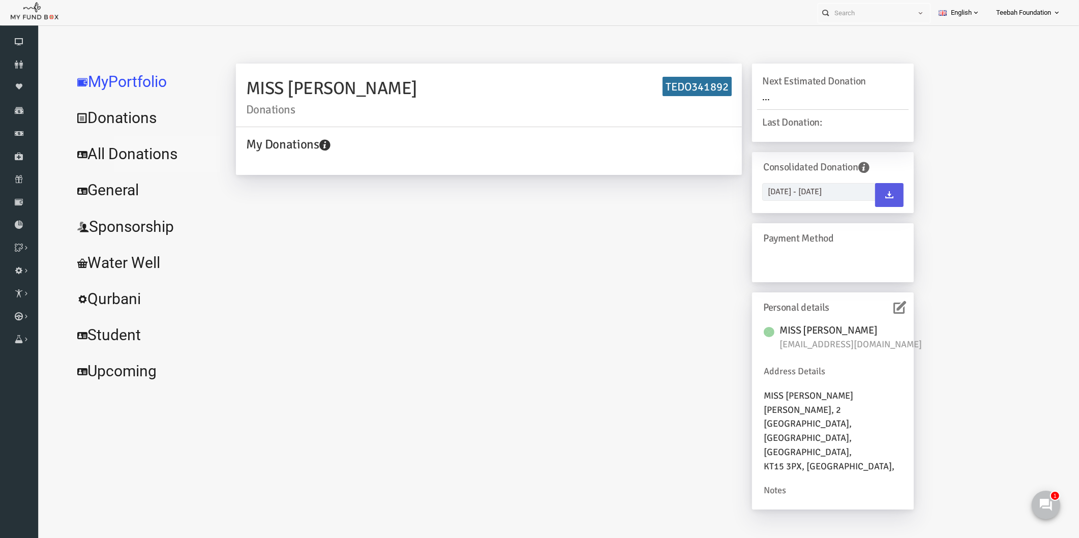
click at [119, 156] on link "All Donations" at bounding box center [123, 154] width 153 height 37
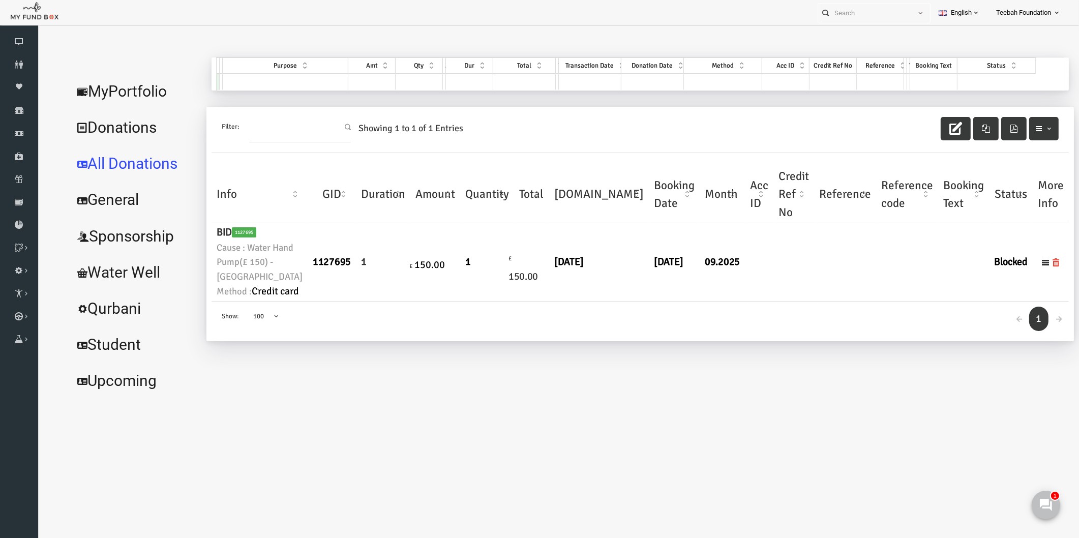
click at [124, 94] on link "MyPortfolio" at bounding box center [113, 91] width 133 height 37
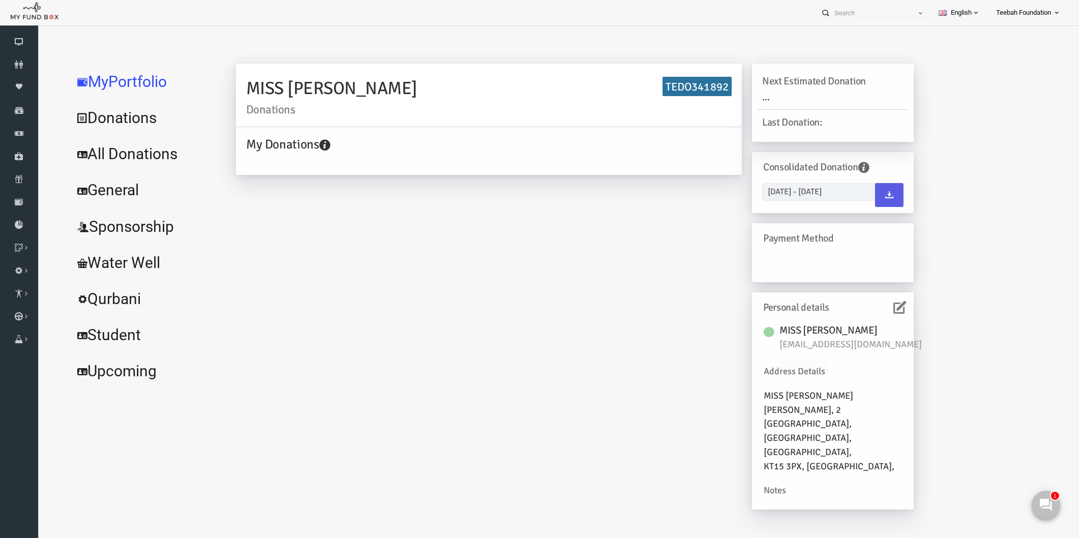
click at [876, 304] on icon at bounding box center [879, 307] width 13 height 13
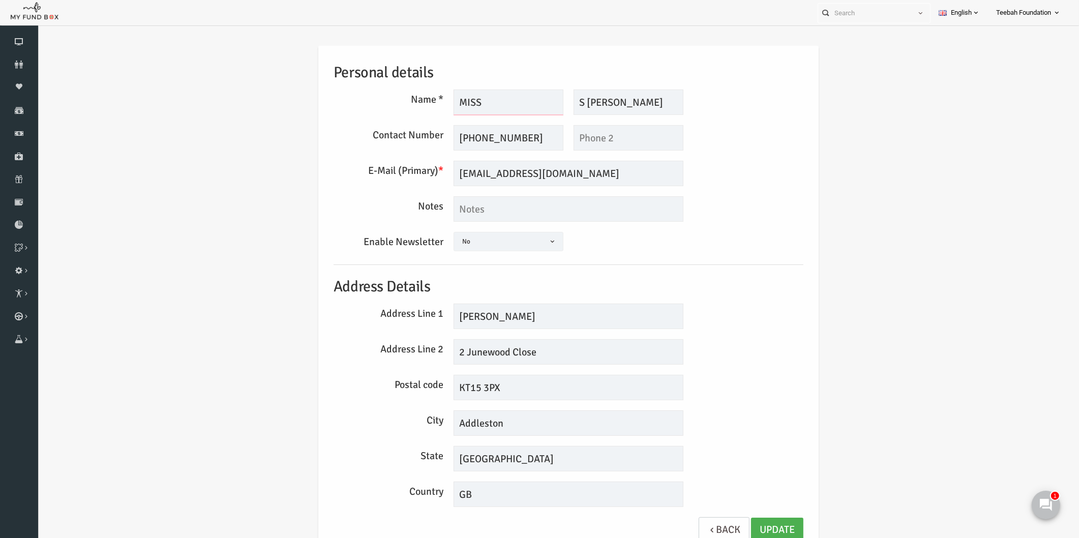
click at [463, 102] on input "MISS" at bounding box center [488, 102] width 110 height 25
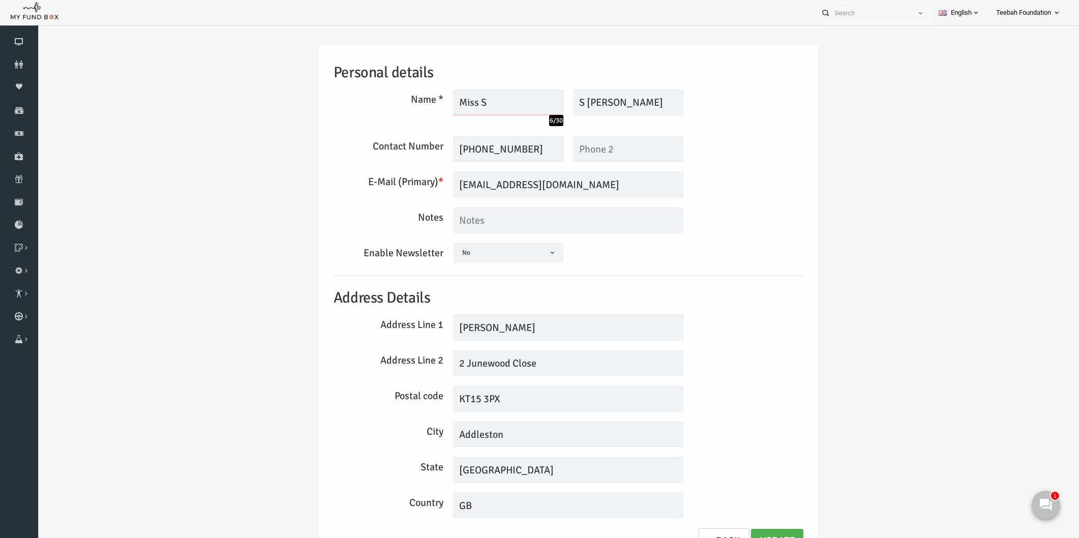
type input "Miss S"
drag, startPoint x: 569, startPoint y: 100, endPoint x: 549, endPoint y: 100, distance: 19.8
click at [549, 100] on div "S [PERSON_NAME] Description allows upto maximum of 255 characters." at bounding box center [608, 102] width 120 height 25
click at [602, 99] on input "[PERSON_NAME]" at bounding box center [608, 102] width 110 height 25
click at [574, 104] on input "[PERSON_NAME]" at bounding box center [608, 102] width 110 height 25
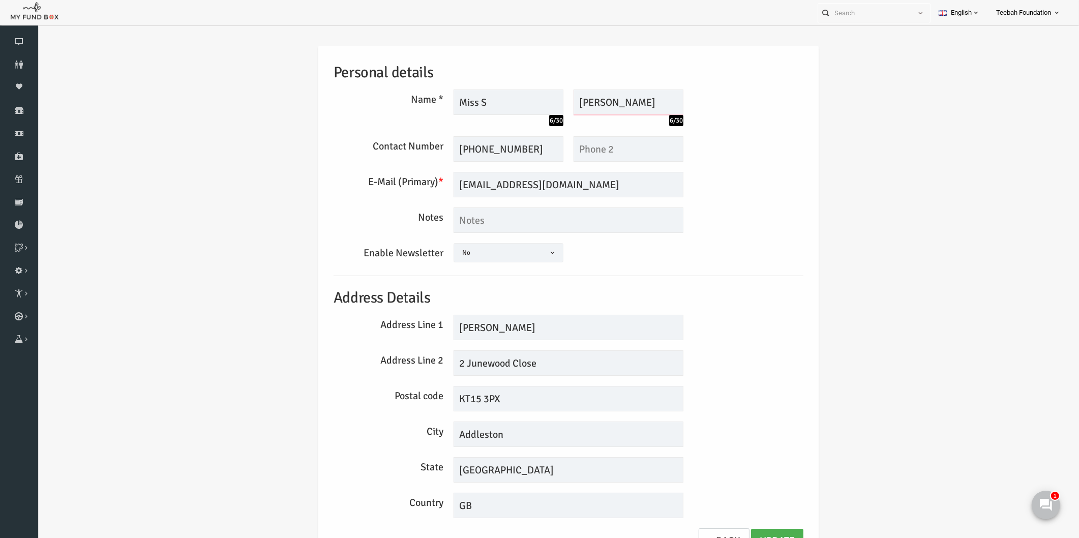
click at [612, 98] on input "[PERSON_NAME]" at bounding box center [608, 102] width 110 height 25
click at [562, 104] on input "[PERSON_NAME]" at bounding box center [608, 102] width 110 height 25
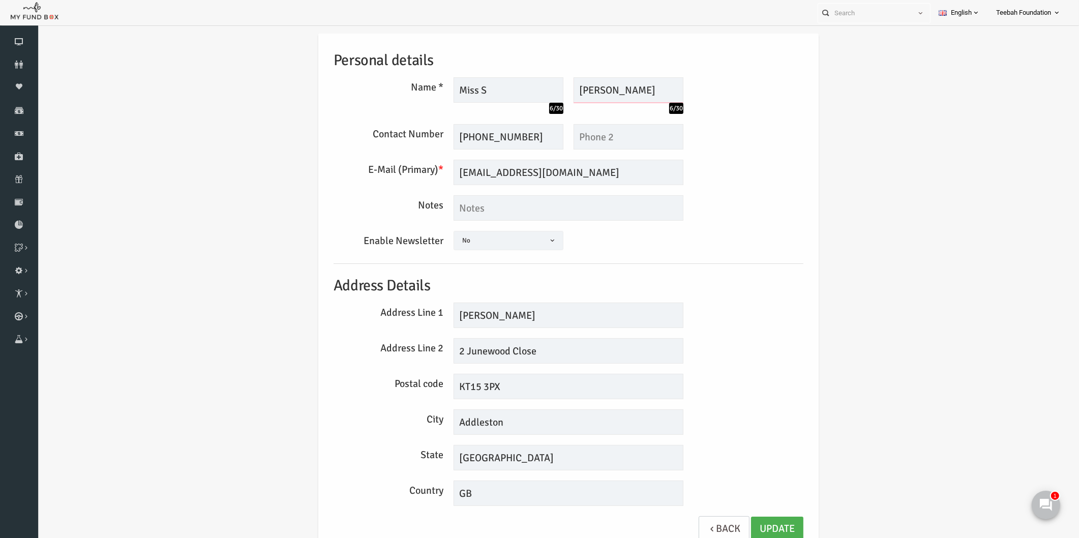
scroll to position [16, 0]
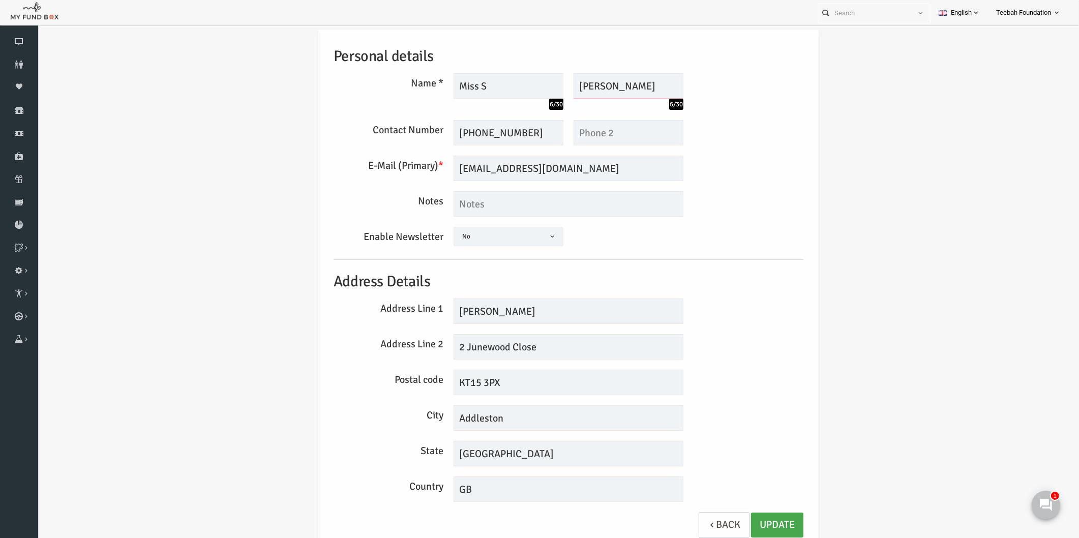
type input "[PERSON_NAME]"
click at [757, 517] on link "Update" at bounding box center [756, 525] width 52 height 25
click at [788, 345] on div "Personal details Name * Miss S 6/30 Description allows upto maximum of 255 char…" at bounding box center [548, 288] width 490 height 519
click at [18, 63] on icon at bounding box center [19, 65] width 38 height 8
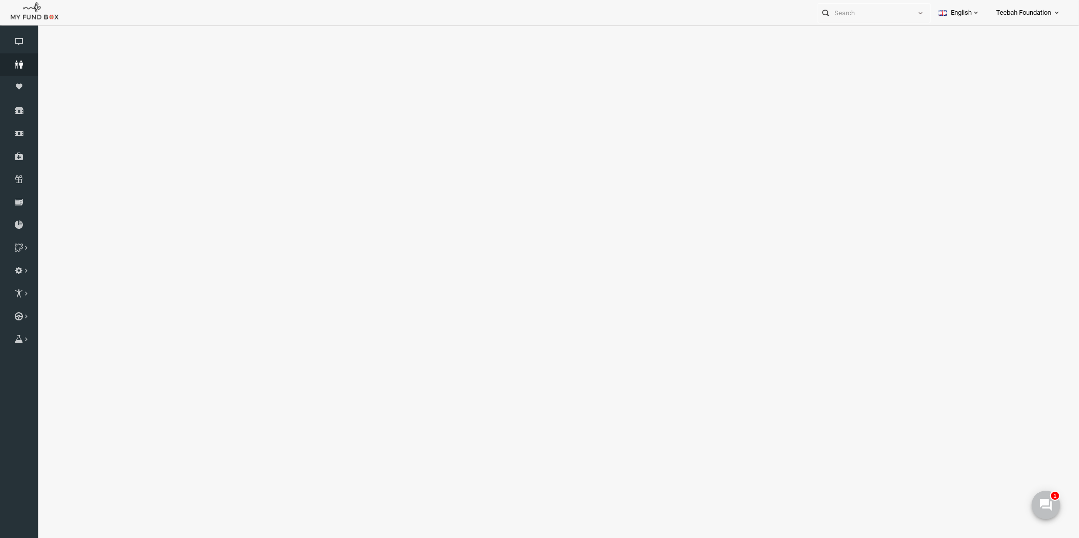
select select "100"
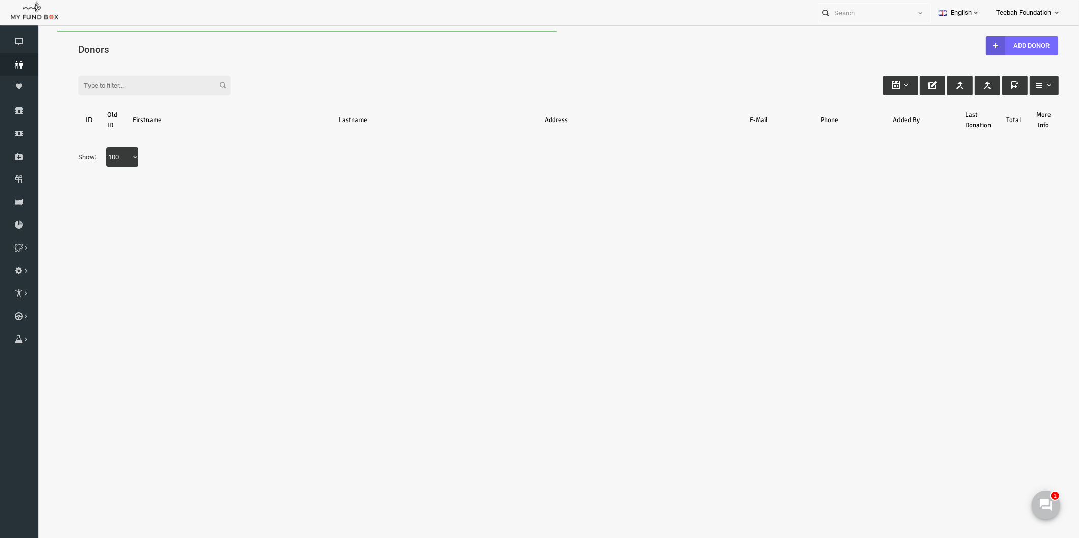
scroll to position [0, 0]
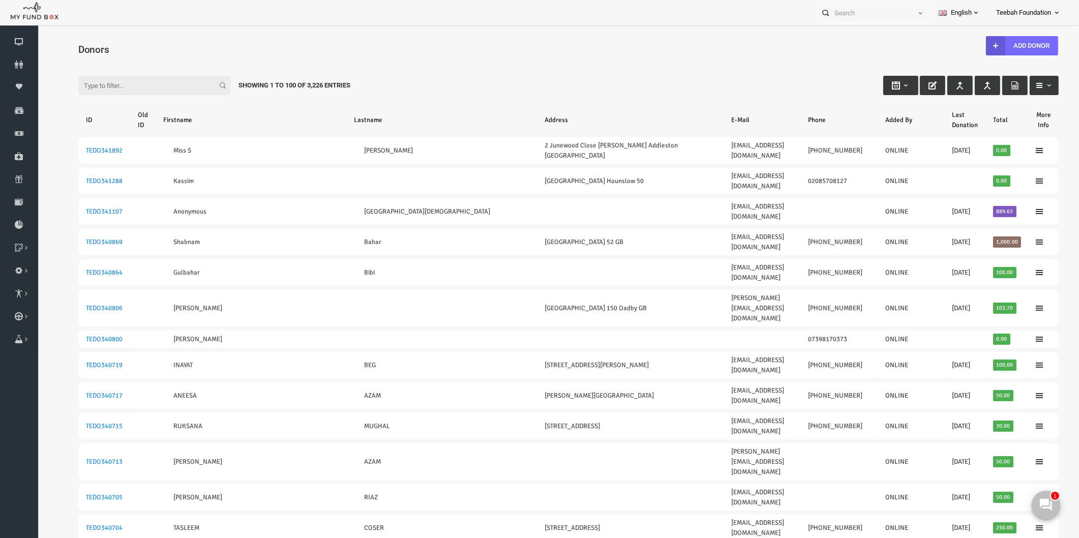
click at [156, 83] on input "Filter:" at bounding box center [133, 85] width 153 height 19
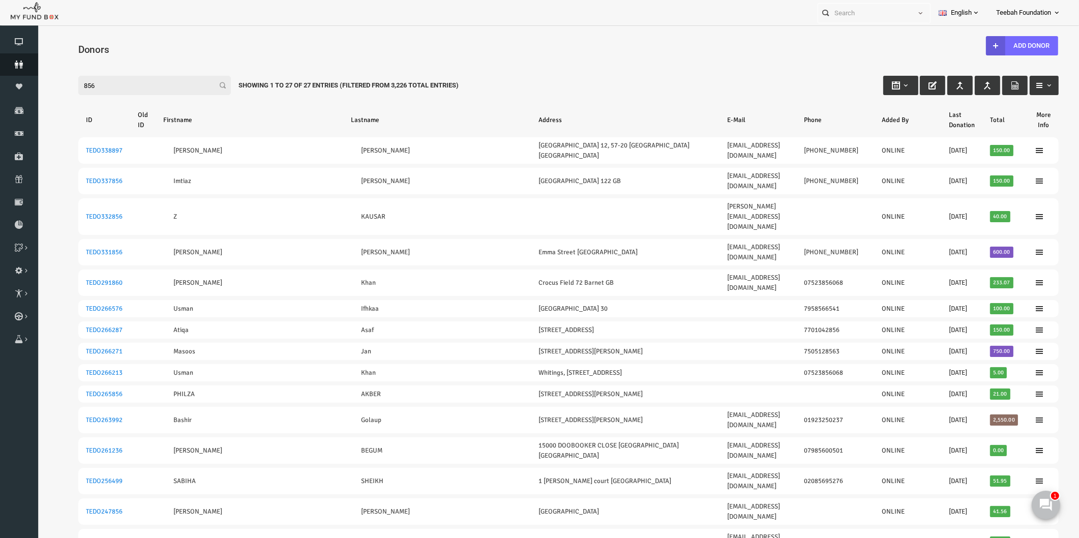
type input "856"
click at [25, 63] on icon at bounding box center [19, 65] width 38 height 8
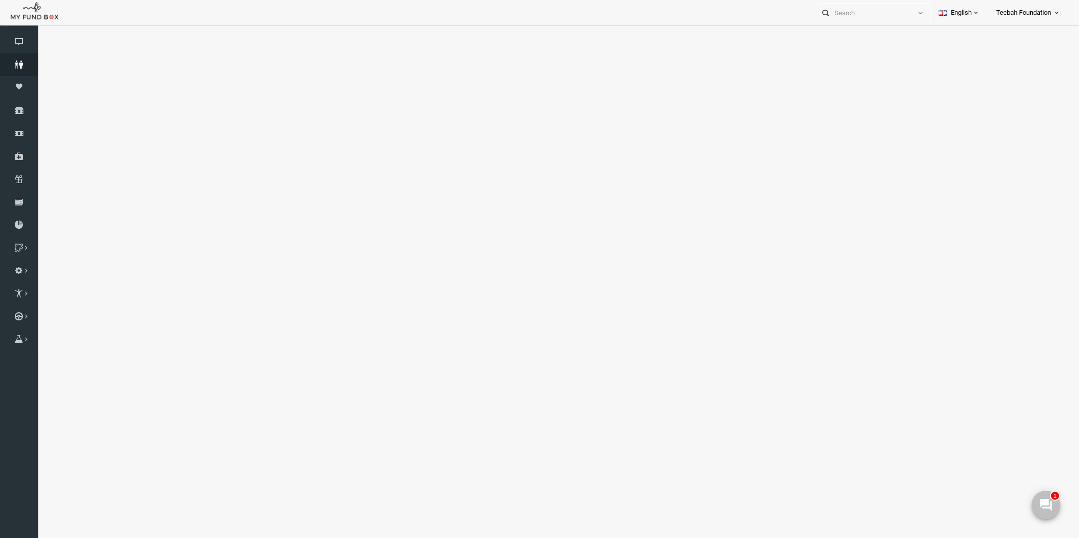
select select "100"
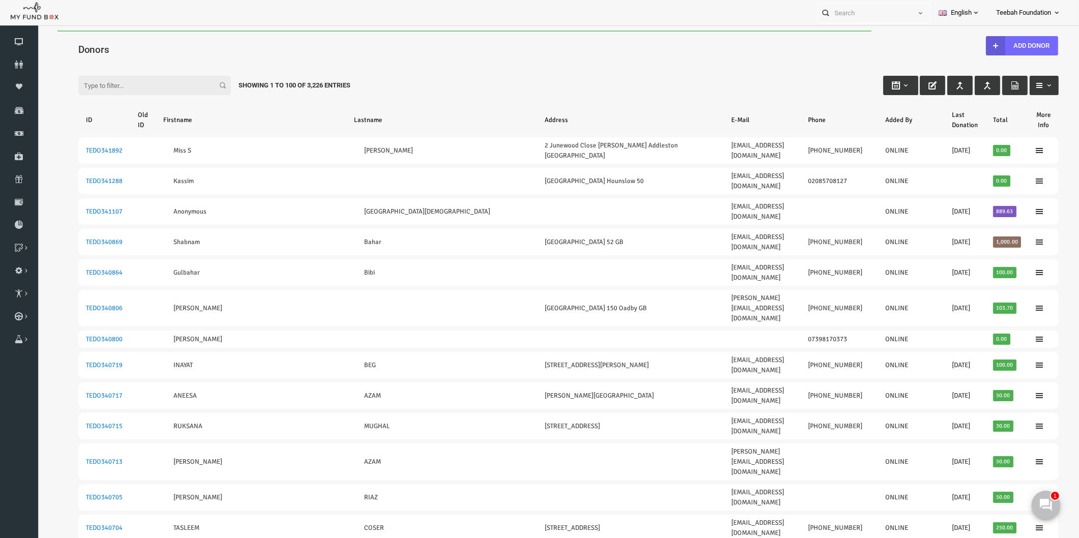
click at [104, 84] on input "Filter:" at bounding box center [133, 85] width 153 height 19
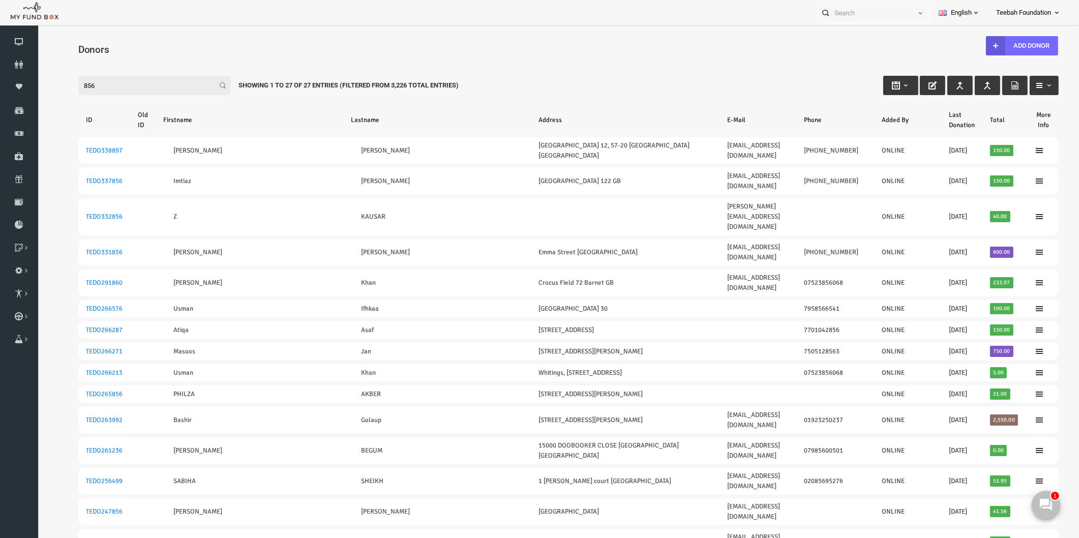
click at [149, 79] on input "856" at bounding box center [133, 85] width 153 height 19
click at [61, 83] on input "856" at bounding box center [133, 85] width 153 height 19
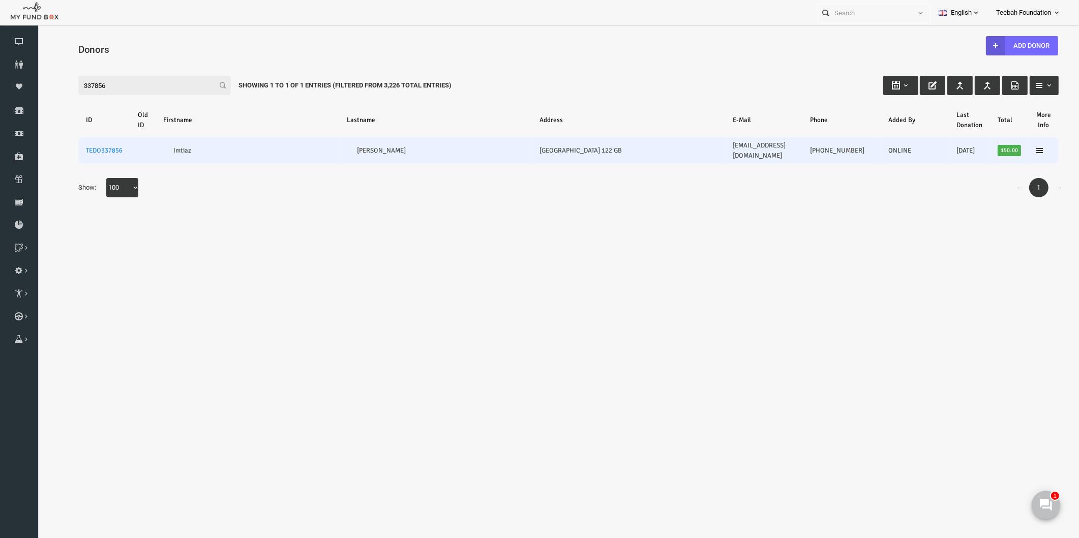
type input "337856"
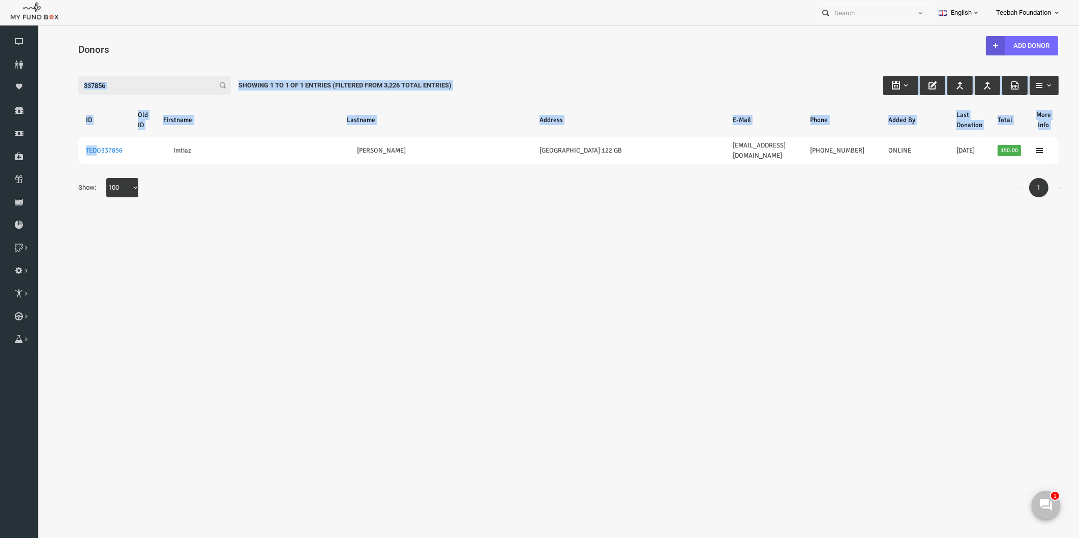
drag, startPoint x: 75, startPoint y: 140, endPoint x: 90, endPoint y: 250, distance: 110.3
click at [92, 248] on body "Donor Not Found Beneficiary Not Found Partner Not Found!!!! Please Fill out thi…" at bounding box center [547, 294] width 1021 height 526
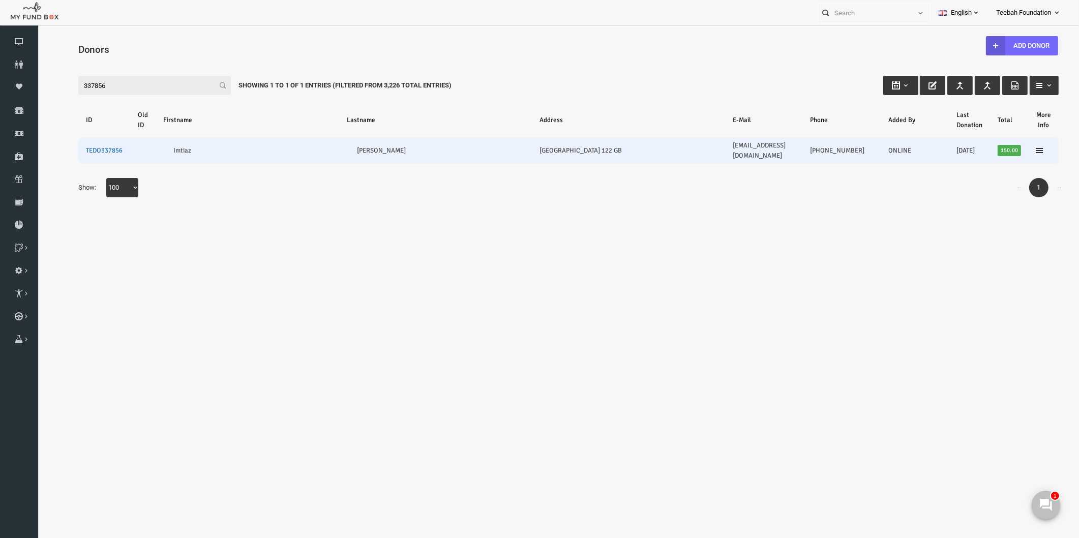
click at [94, 146] on link "TEDO337856" at bounding box center [83, 150] width 37 height 8
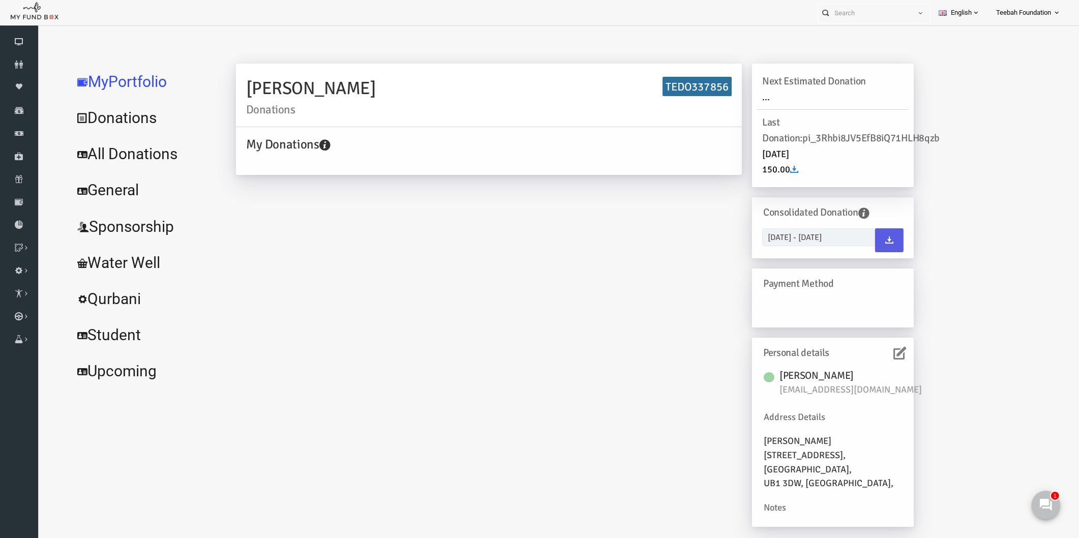
click at [374, 242] on div "[PERSON_NAME] Donations TEDO337856 My Donations Get free account credit Get fre…" at bounding box center [554, 300] width 698 height 473
click at [878, 354] on icon at bounding box center [879, 353] width 13 height 13
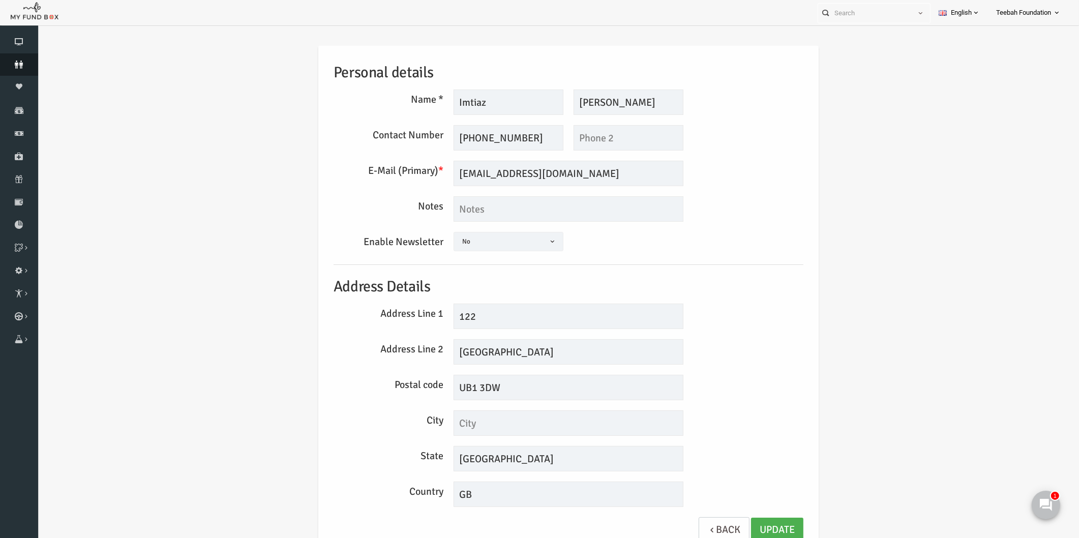
click at [17, 64] on icon at bounding box center [19, 65] width 38 height 8
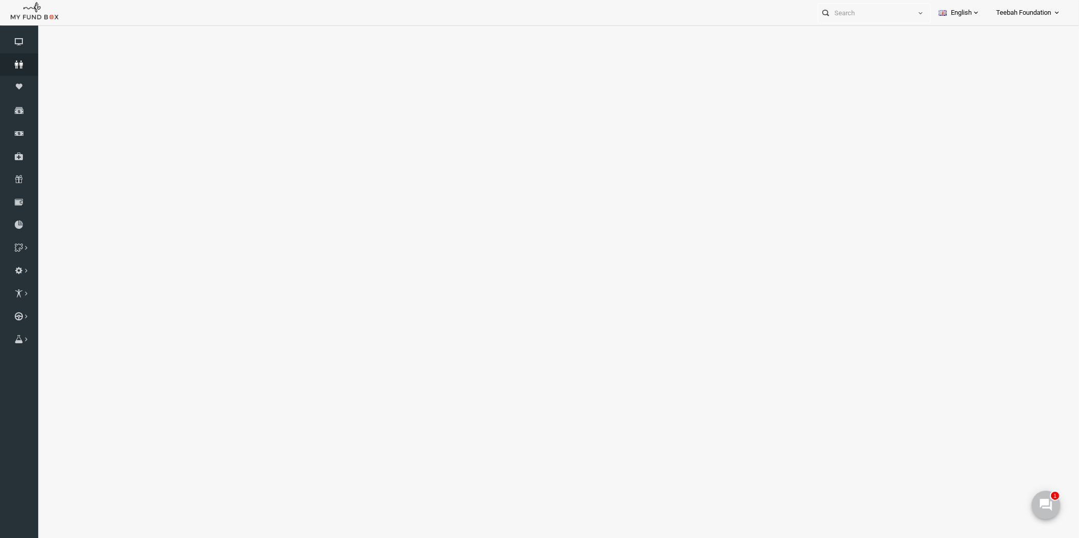
select select "100"
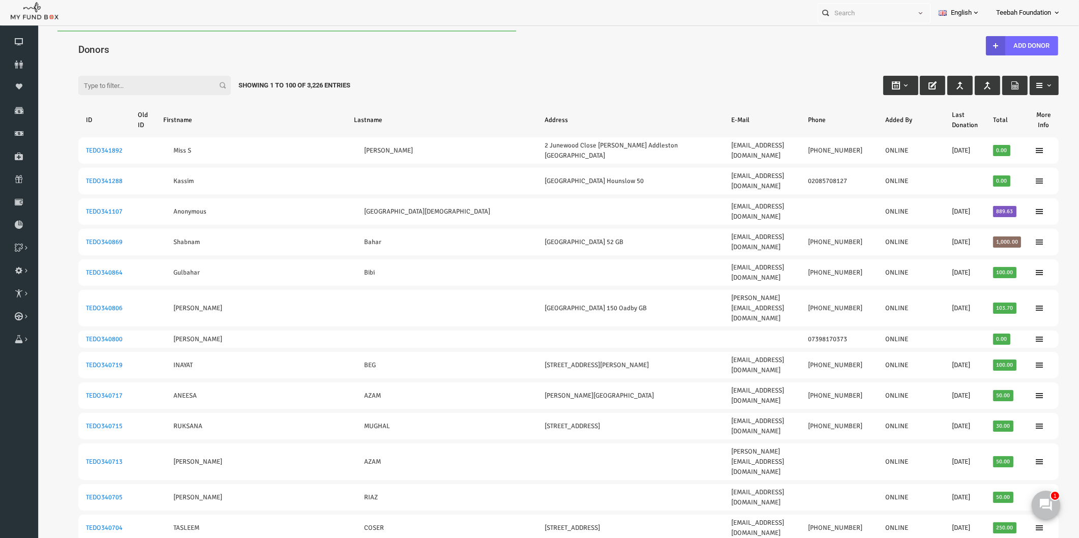
click at [110, 68] on div "Filter: Showing 1 to 100 of 3,226 Entries" at bounding box center [547, 75] width 1001 height 27
click at [105, 87] on input "Filter:" at bounding box center [133, 85] width 153 height 19
paste input "TEDO337851"
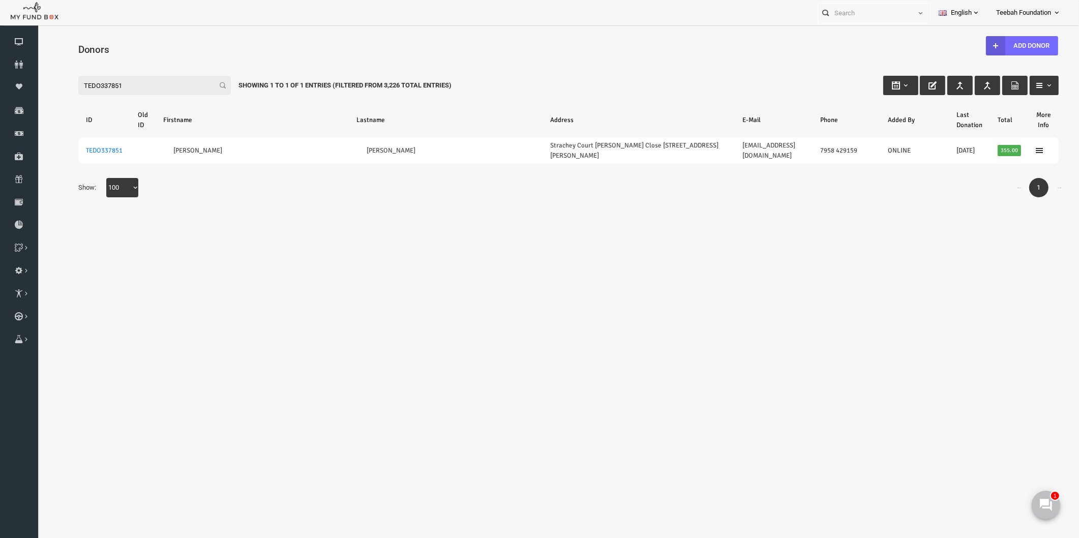
type input "TEDO337851"
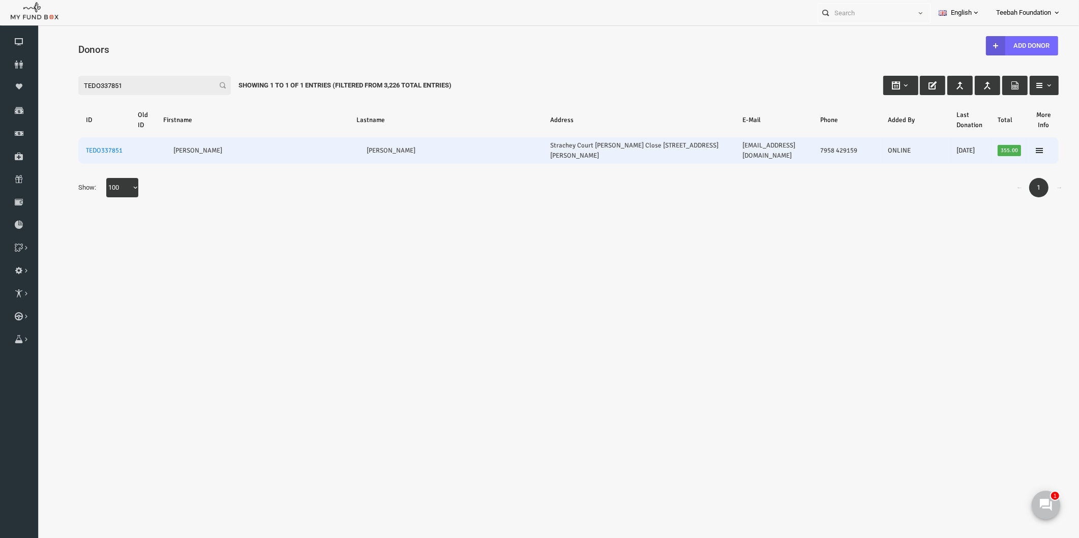
click at [599, 147] on td "Strachey Court [PERSON_NAME] Close [STREET_ADDRESS][PERSON_NAME]" at bounding box center [618, 150] width 192 height 26
click at [633, 149] on td "Strachey Court [PERSON_NAME] Close [STREET_ADDRESS][PERSON_NAME]" at bounding box center [618, 150] width 192 height 26
click at [83, 146] on link "TEDO337851" at bounding box center [83, 150] width 37 height 8
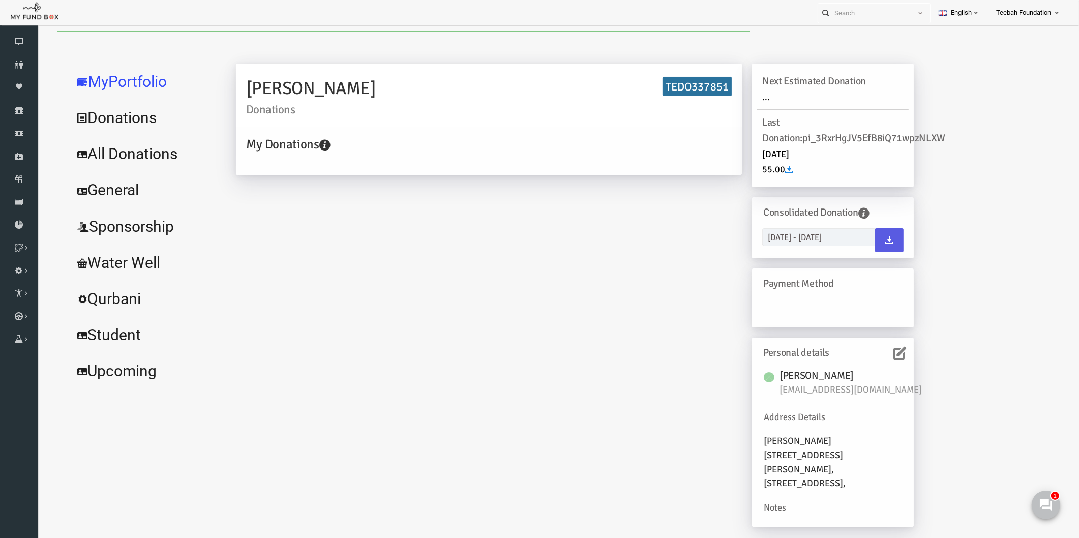
click at [878, 358] on div "Personal details" at bounding box center [812, 353] width 152 height 20
click at [879, 351] on icon at bounding box center [879, 353] width 13 height 13
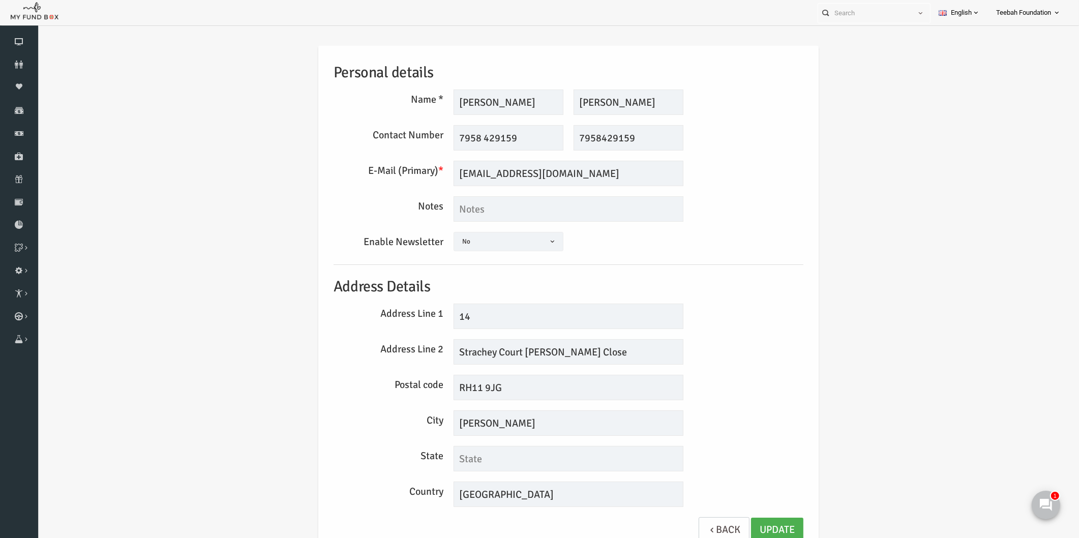
click at [879, 356] on div "Personal details Name * Mohammed Salim Description allows upto maximum of 255 c…" at bounding box center [547, 302] width 1021 height 543
